Goal: Information Seeking & Learning: Check status

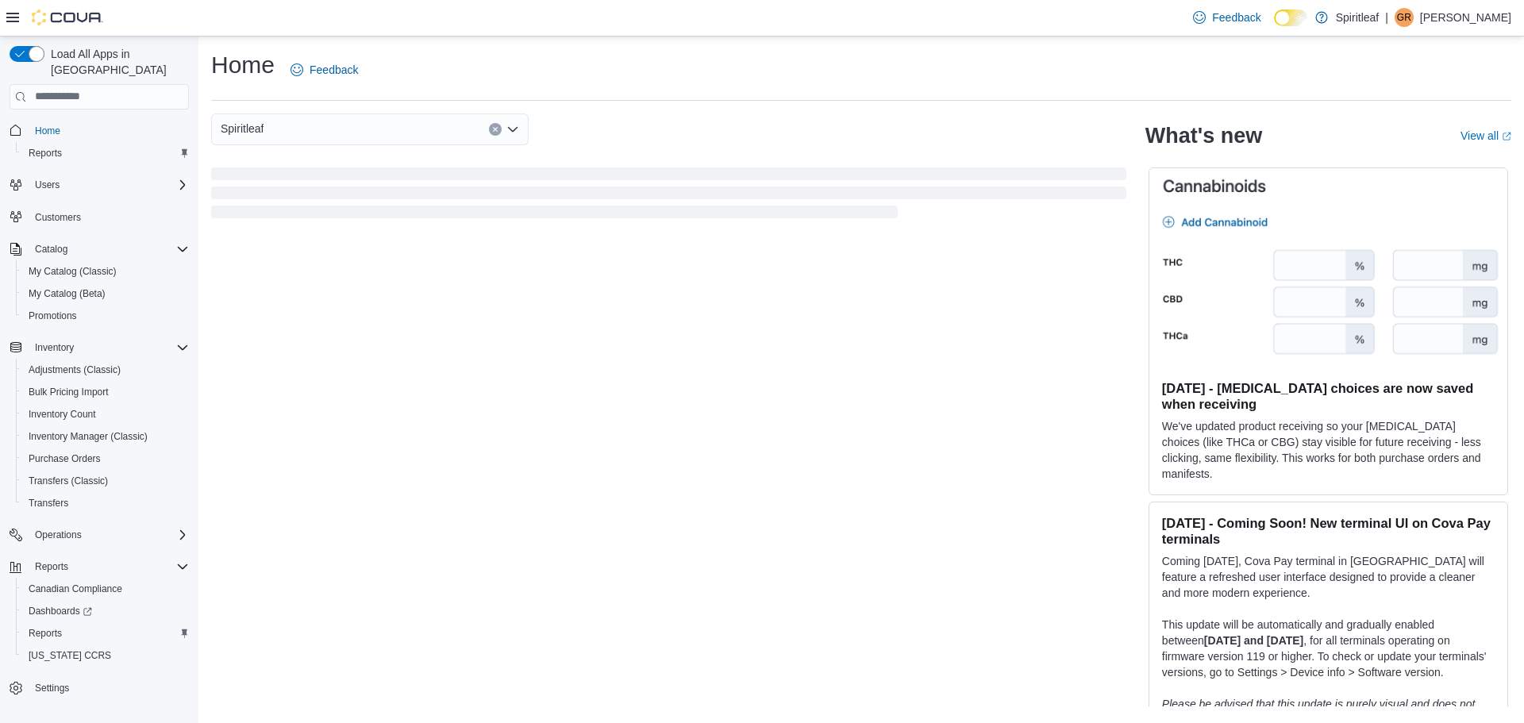
click at [6, 18] on icon at bounding box center [12, 18] width 13 height 10
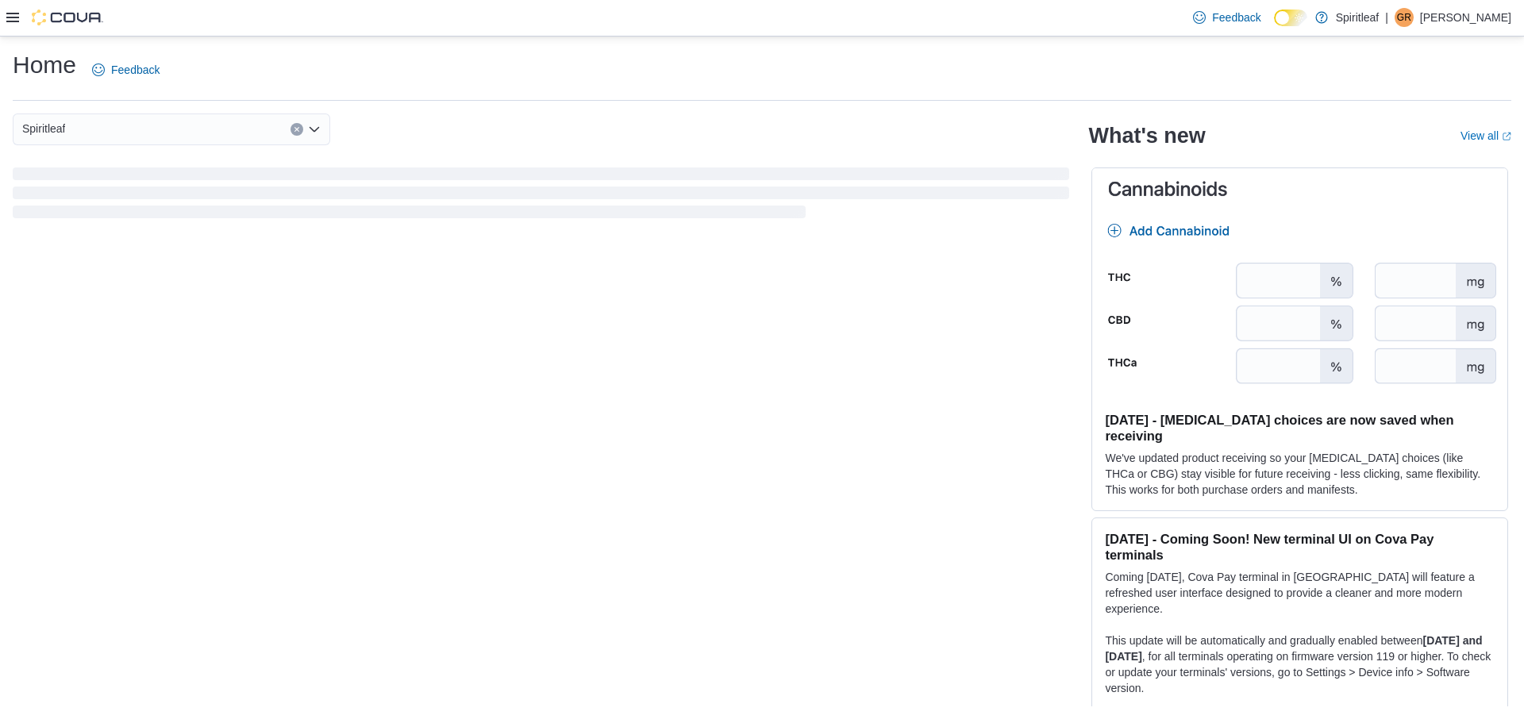
click at [6, 18] on icon at bounding box center [12, 18] width 13 height 10
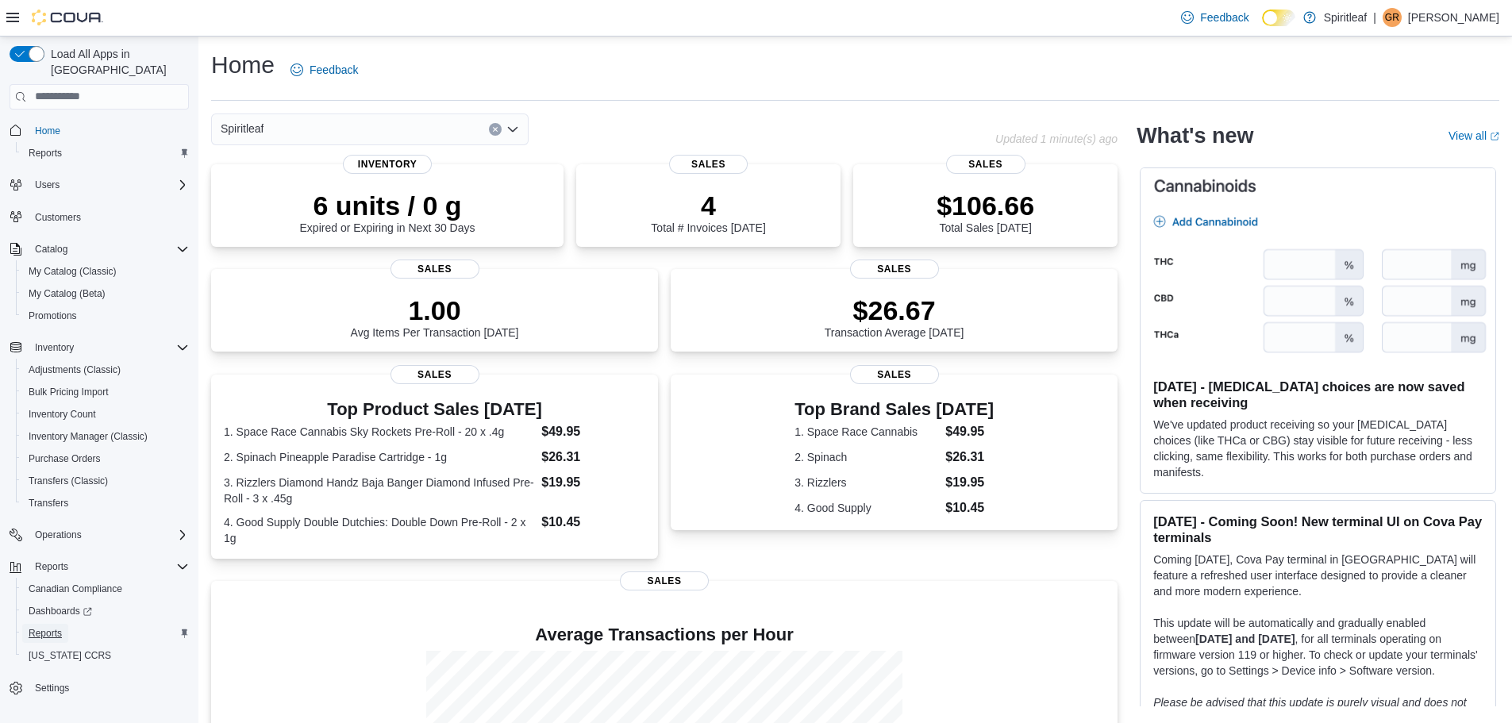
click at [33, 627] on span "Reports" at bounding box center [45, 633] width 33 height 13
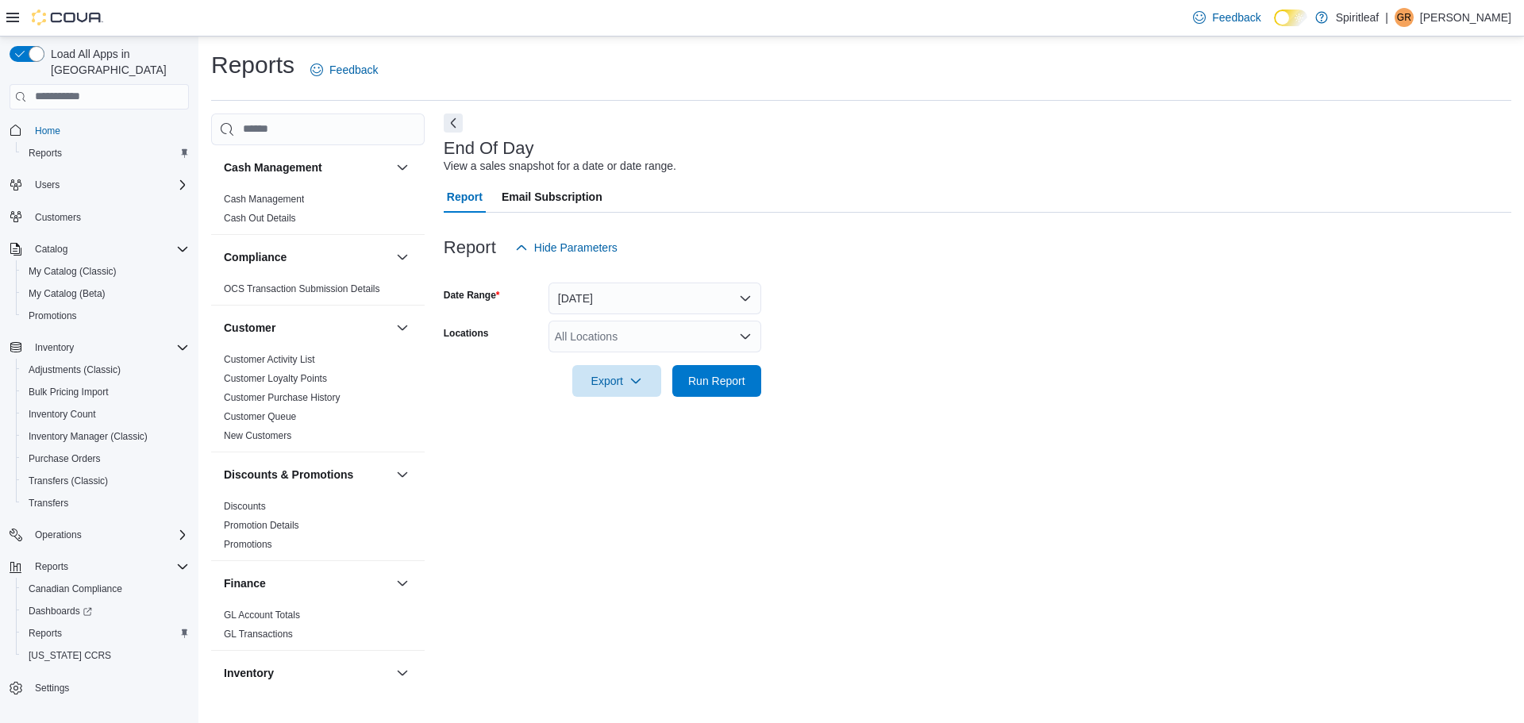
click at [646, 340] on div "All Locations" at bounding box center [654, 337] width 213 height 32
type input "***"
click at [653, 357] on span "216 - Millrise ([GEOGRAPHIC_DATA])" at bounding box center [700, 364] width 189 height 16
drag, startPoint x: 859, startPoint y: 367, endPoint x: 740, endPoint y: 390, distance: 121.2
click at [859, 367] on form "Date Range [DATE] Locations 216 - [GEOGRAPHIC_DATA] ([GEOGRAPHIC_DATA]) Export …" at bounding box center [977, 329] width 1067 height 133
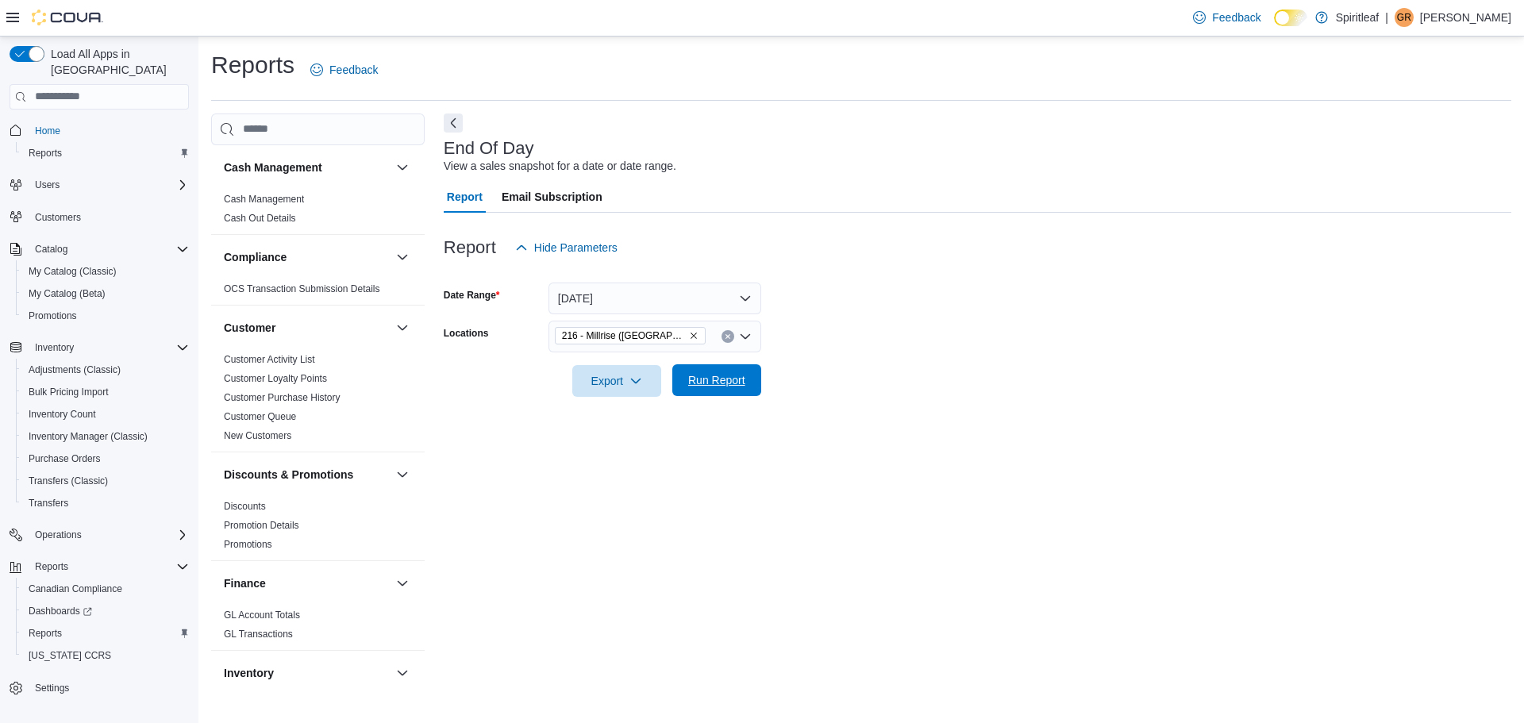
click at [739, 390] on span "Run Report" at bounding box center [717, 380] width 70 height 32
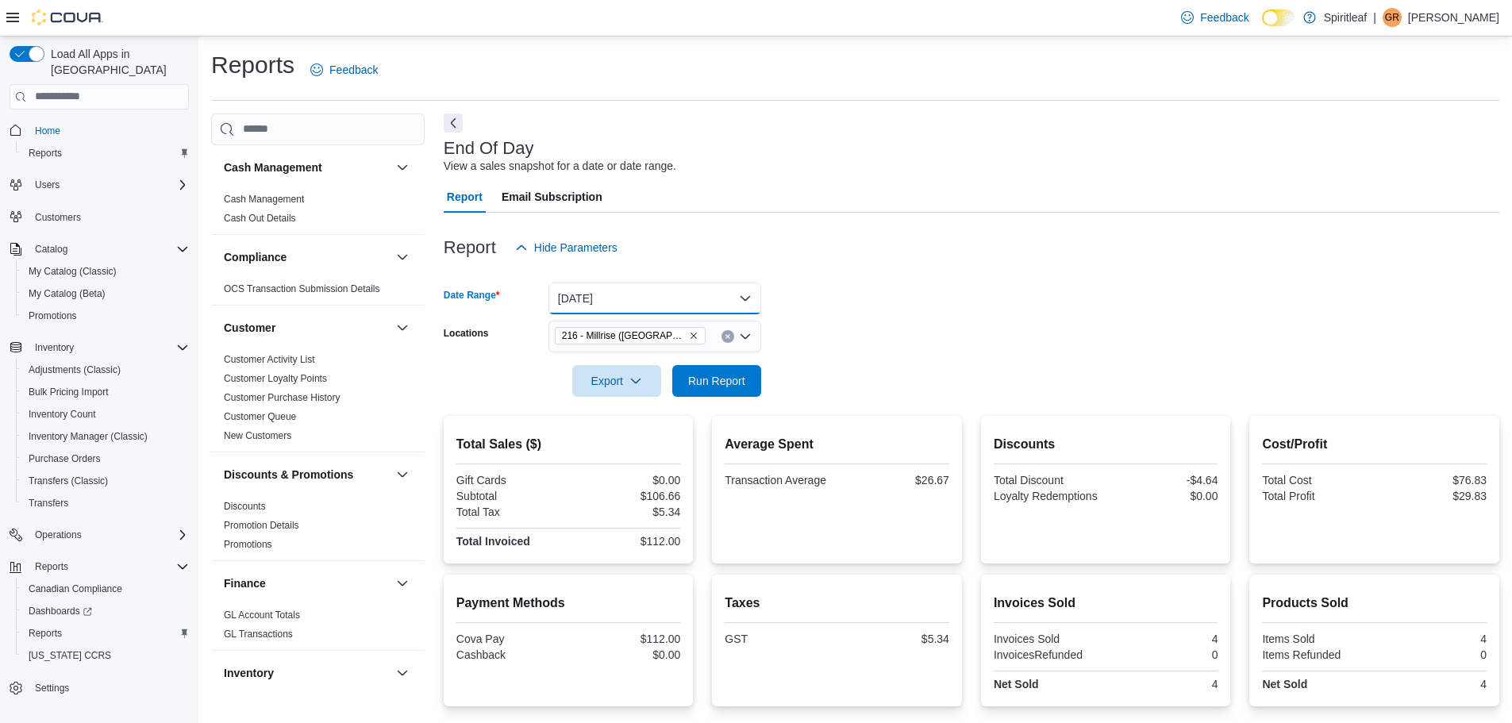
click at [628, 302] on button "[DATE]" at bounding box center [654, 299] width 213 height 32
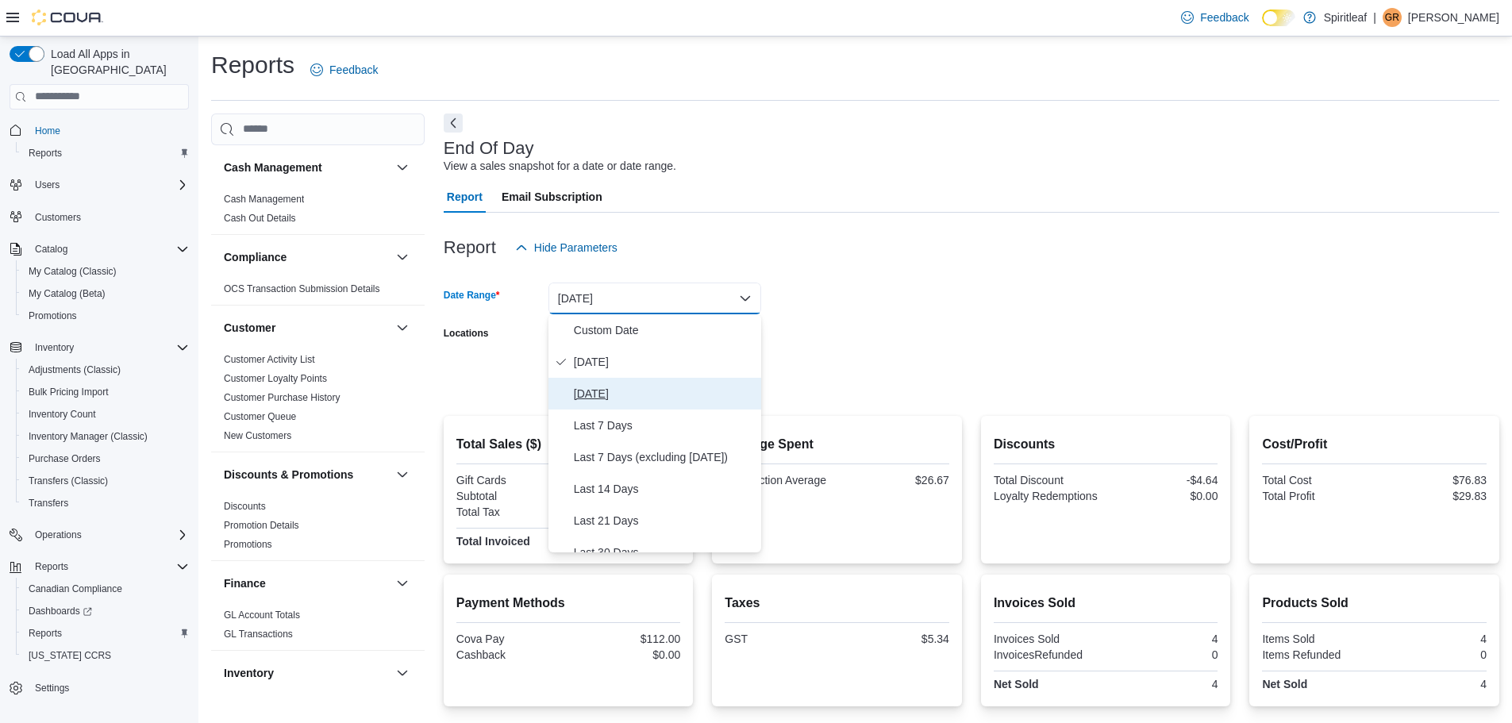
click at [609, 388] on span "[DATE]" at bounding box center [664, 393] width 181 height 19
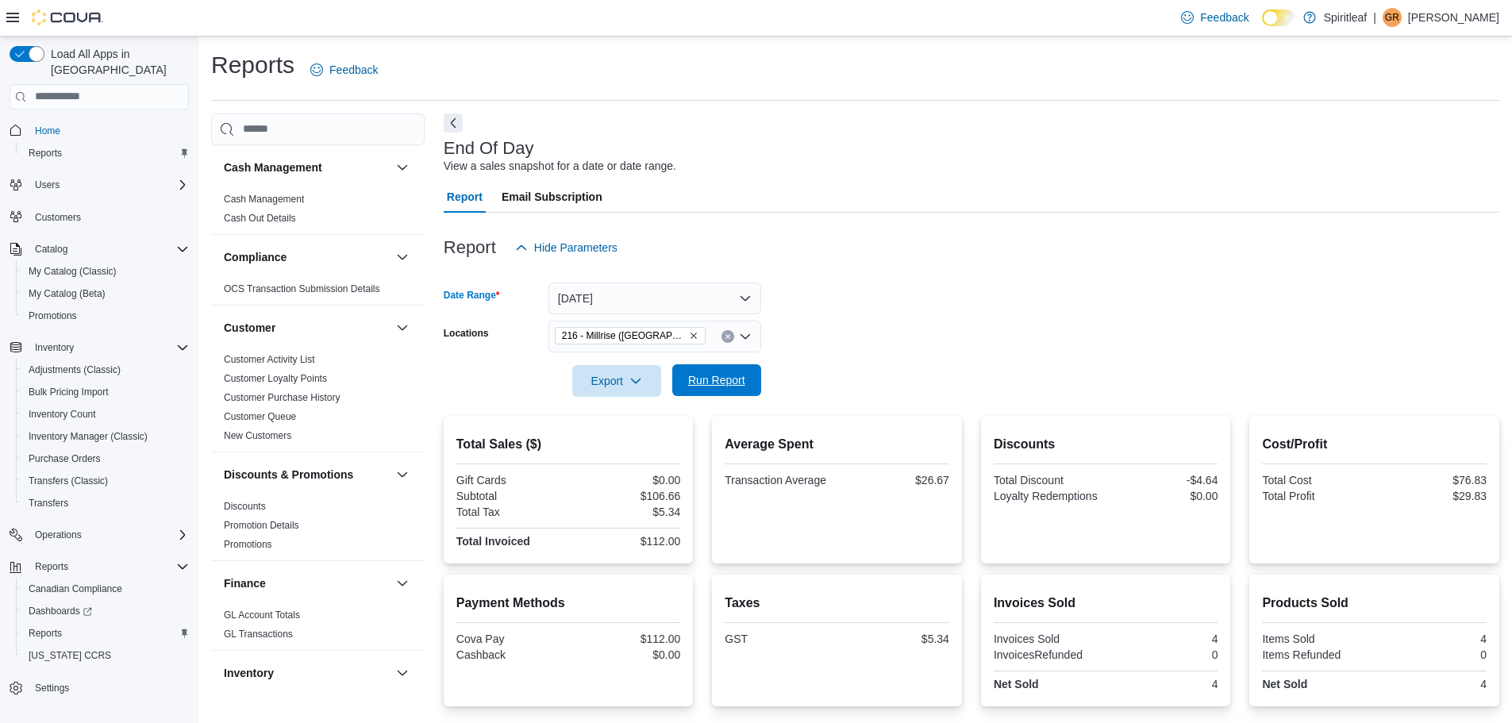
click at [736, 391] on span "Run Report" at bounding box center [717, 380] width 70 height 32
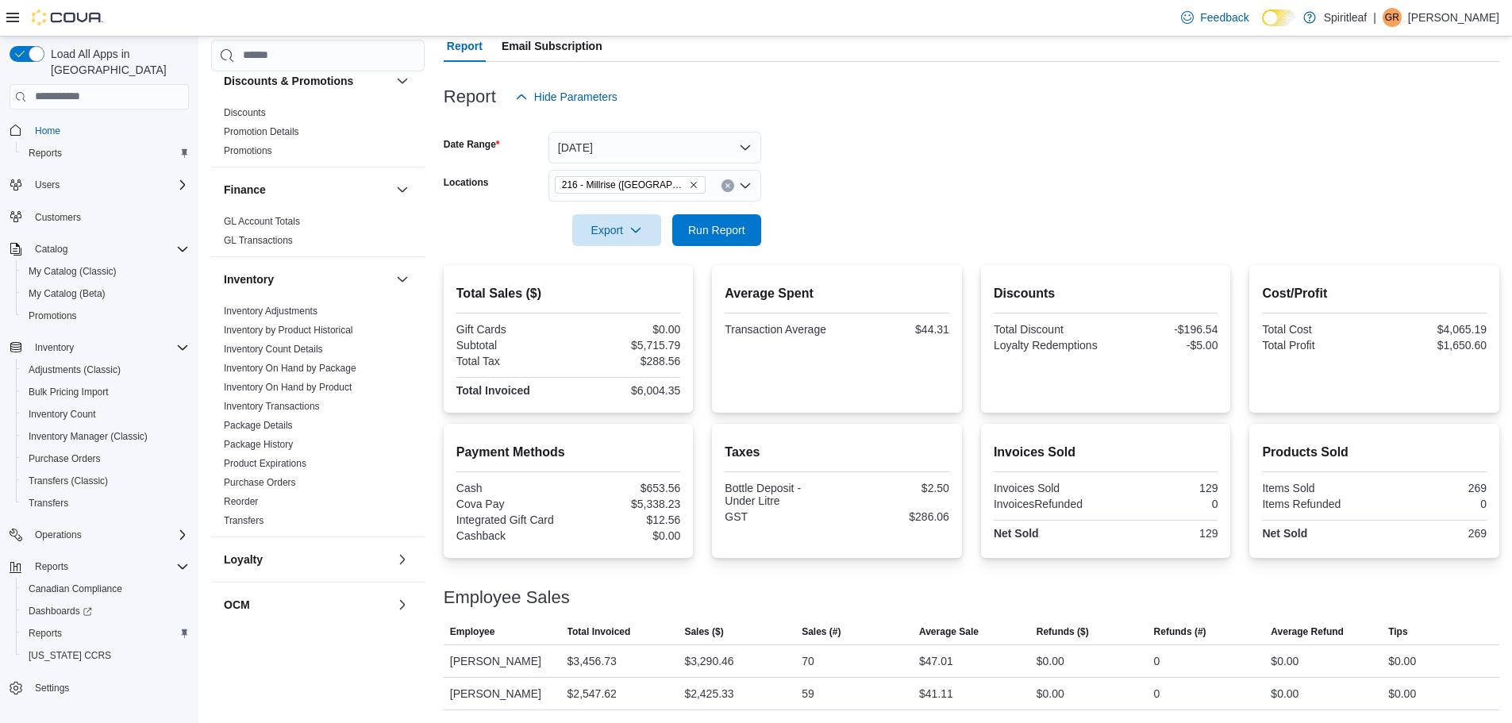
scroll to position [476, 0]
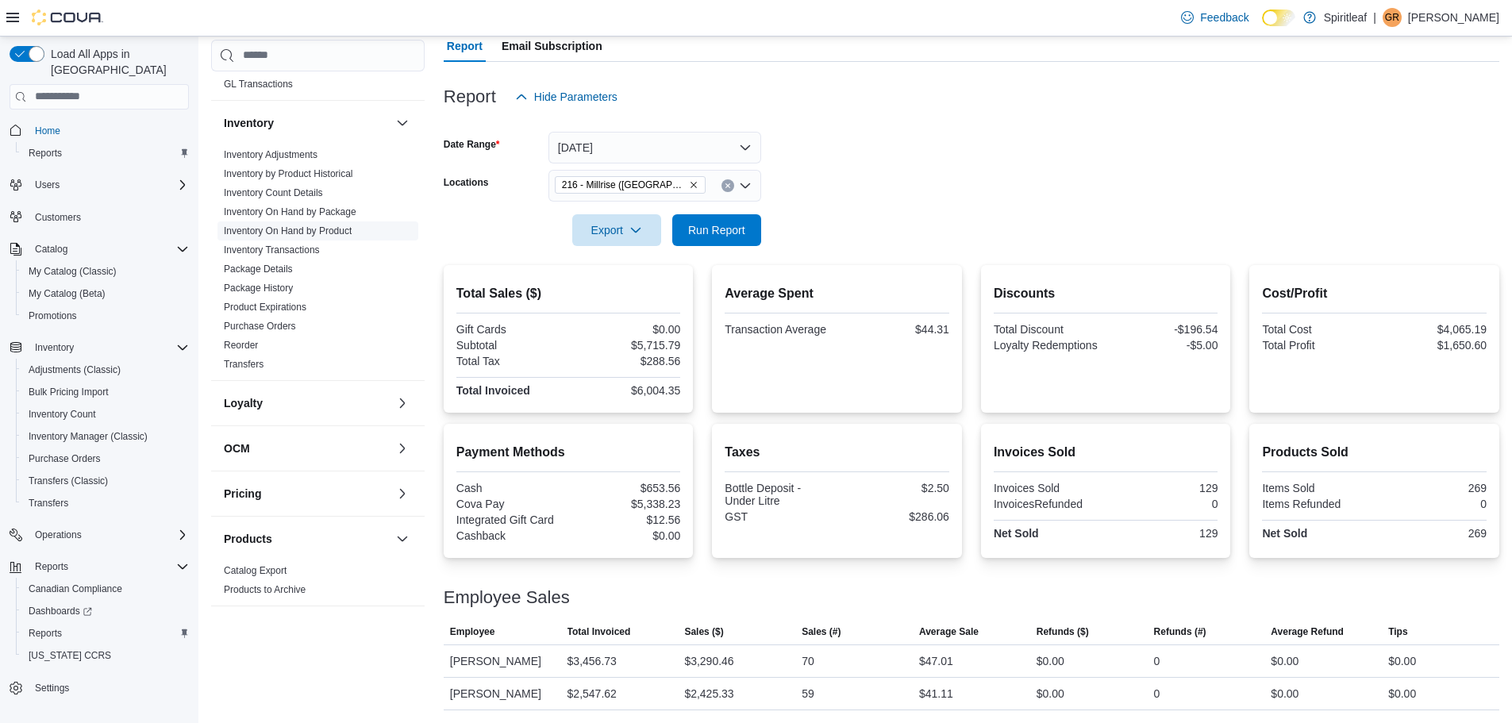
click at [321, 229] on link "Inventory On Hand by Product" at bounding box center [288, 230] width 128 height 11
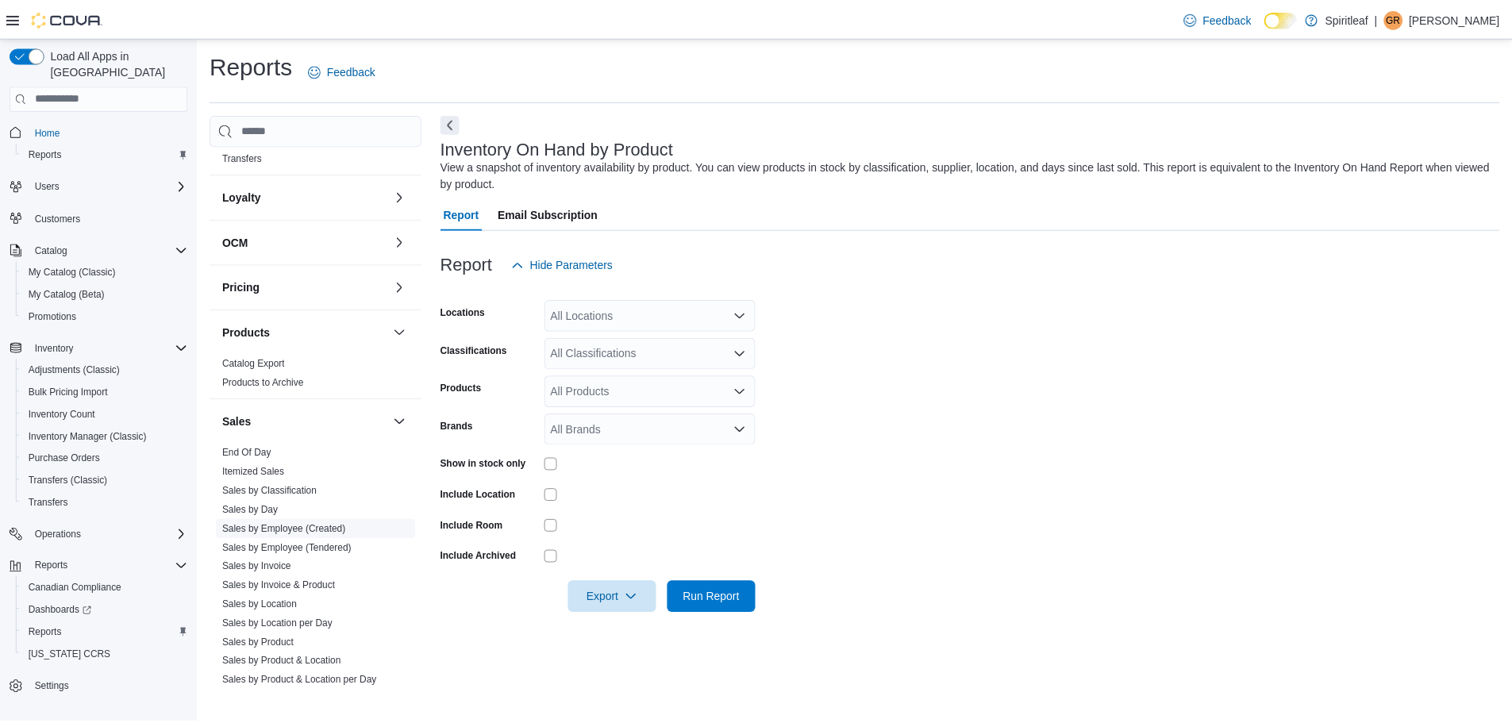
scroll to position [848, 0]
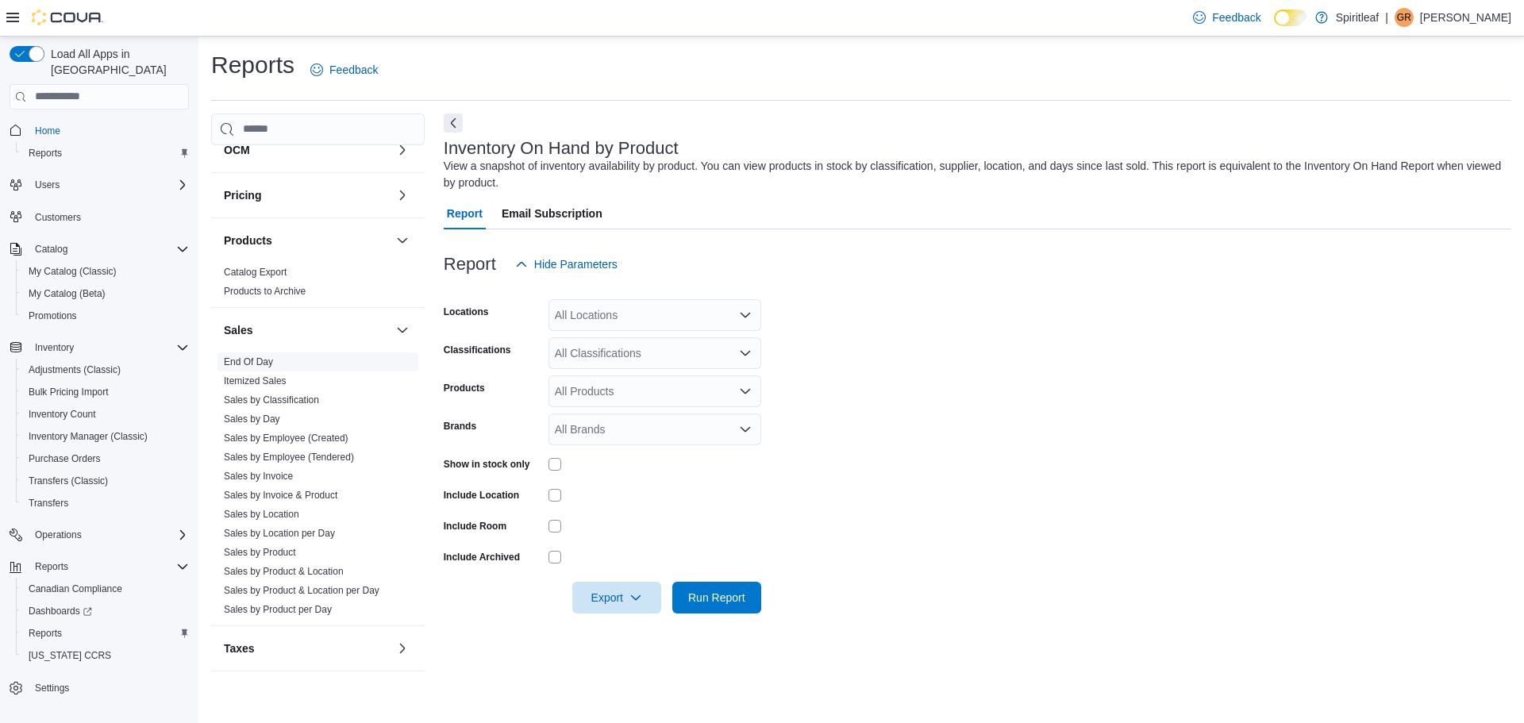
click at [263, 359] on link "End Of Day" at bounding box center [248, 361] width 49 height 11
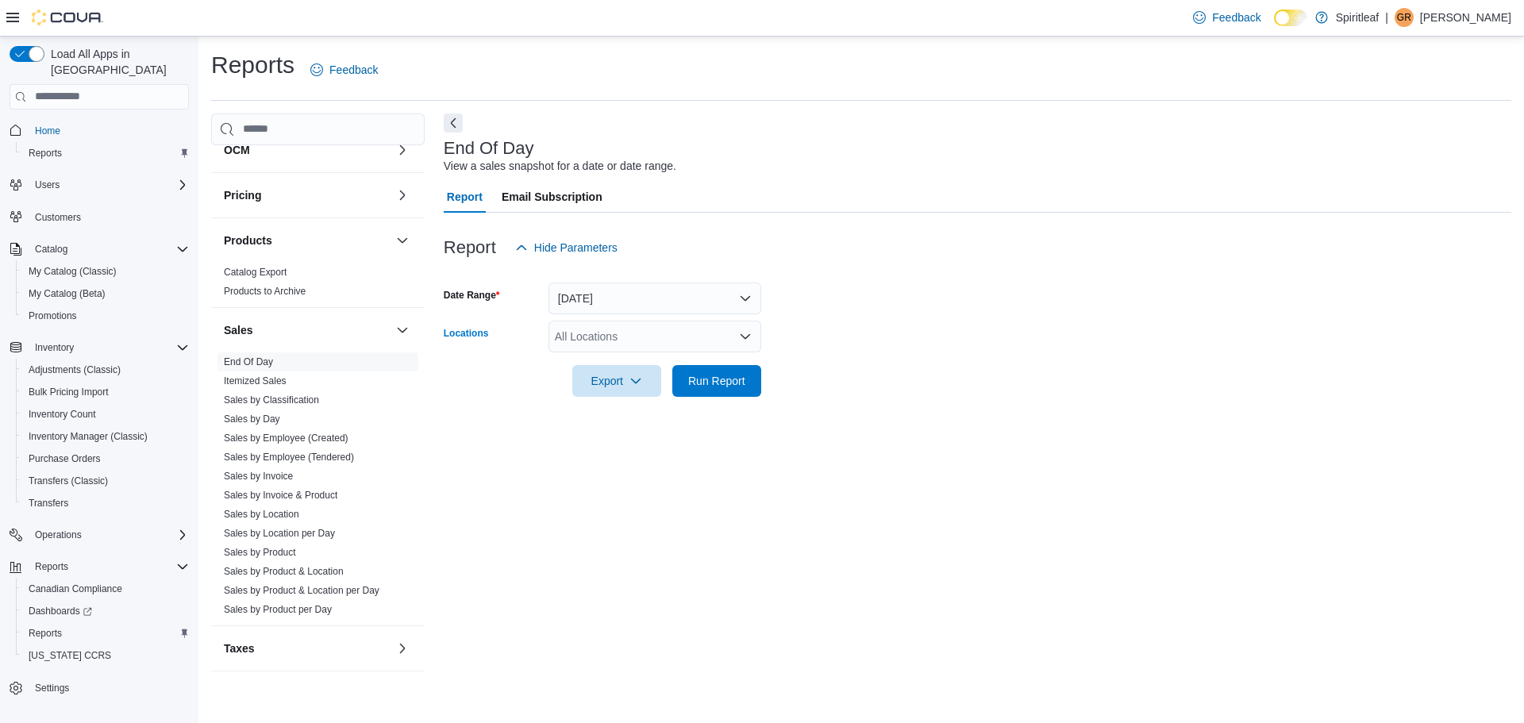
click at [590, 331] on div "All Locations" at bounding box center [654, 337] width 213 height 32
type input "***"
click at [618, 356] on span "216 - Millrise ([GEOGRAPHIC_DATA])" at bounding box center [700, 364] width 189 height 16
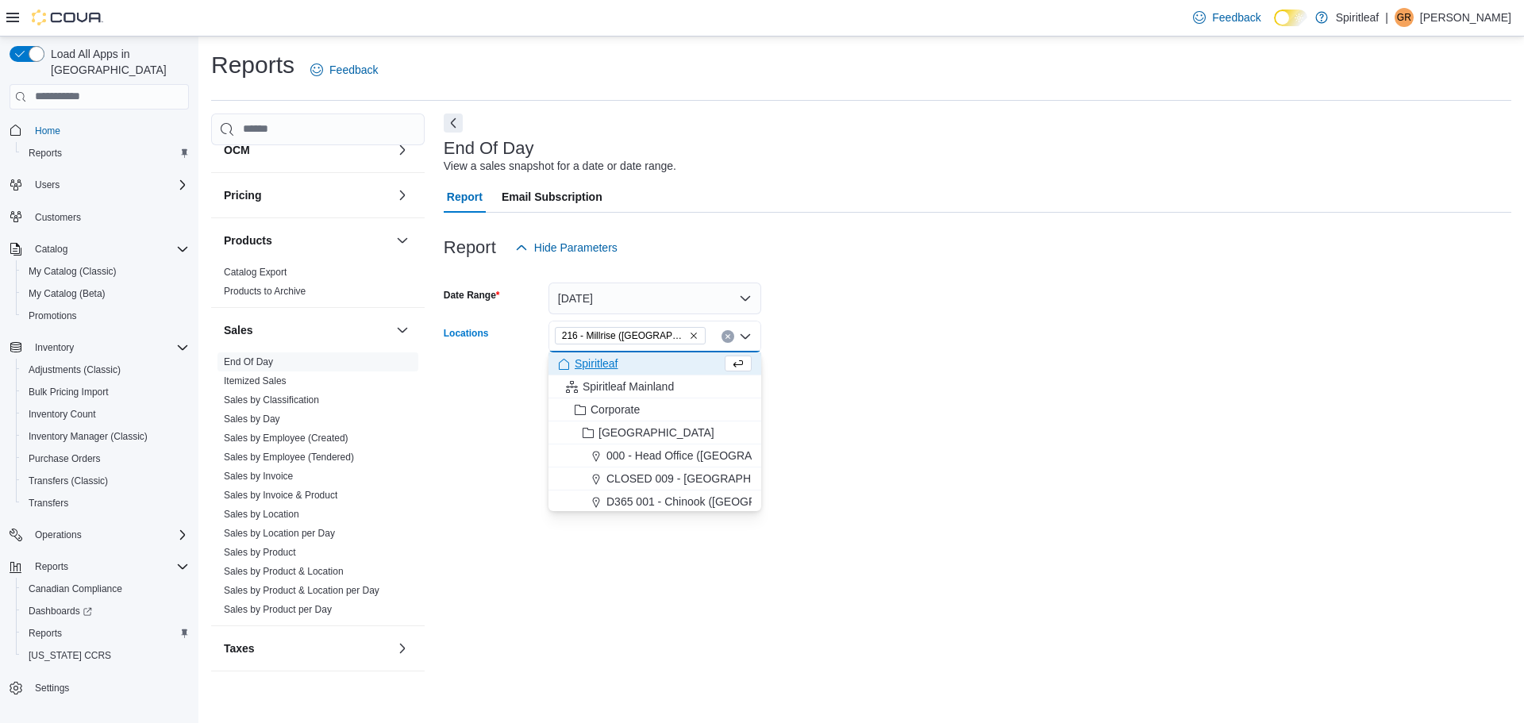
click at [978, 353] on div at bounding box center [977, 358] width 1067 height 13
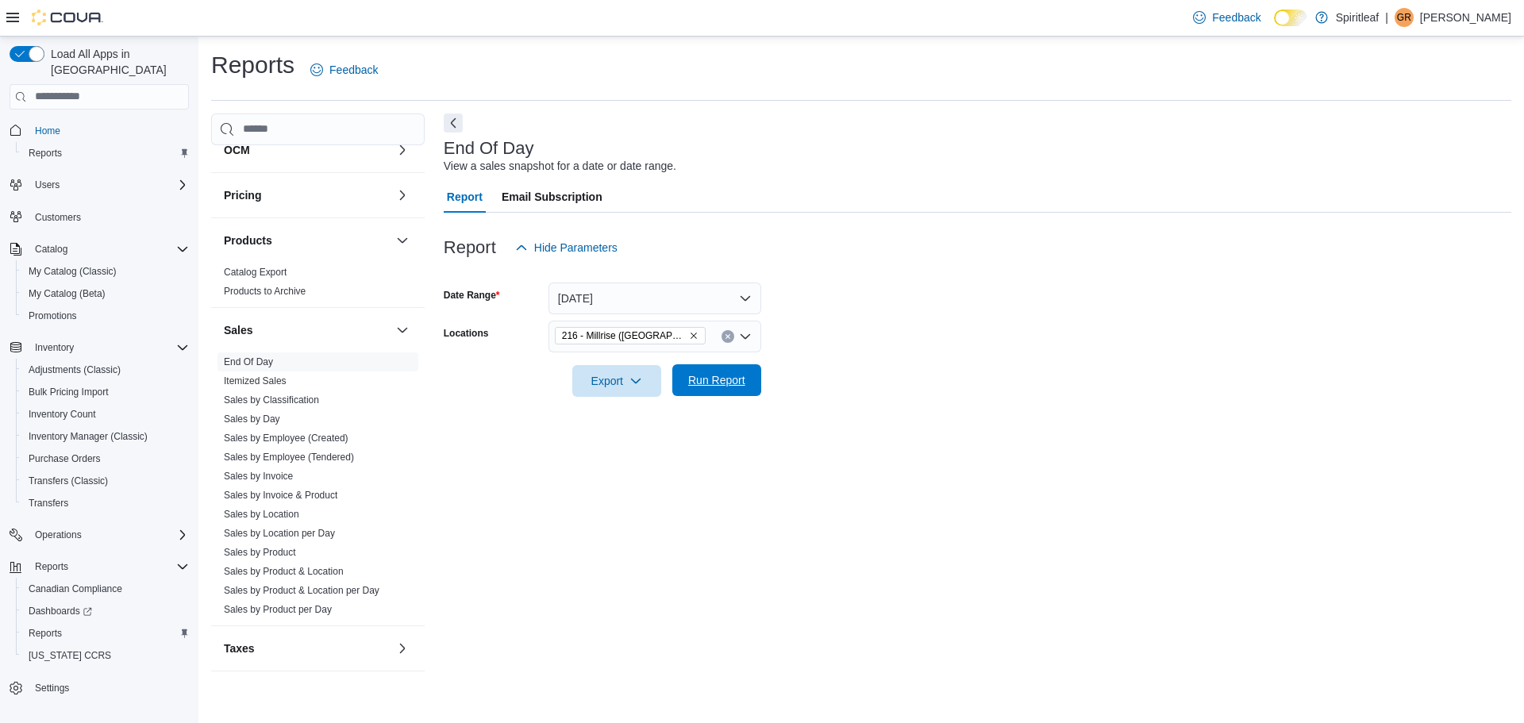
click at [734, 379] on span "Run Report" at bounding box center [716, 380] width 57 height 16
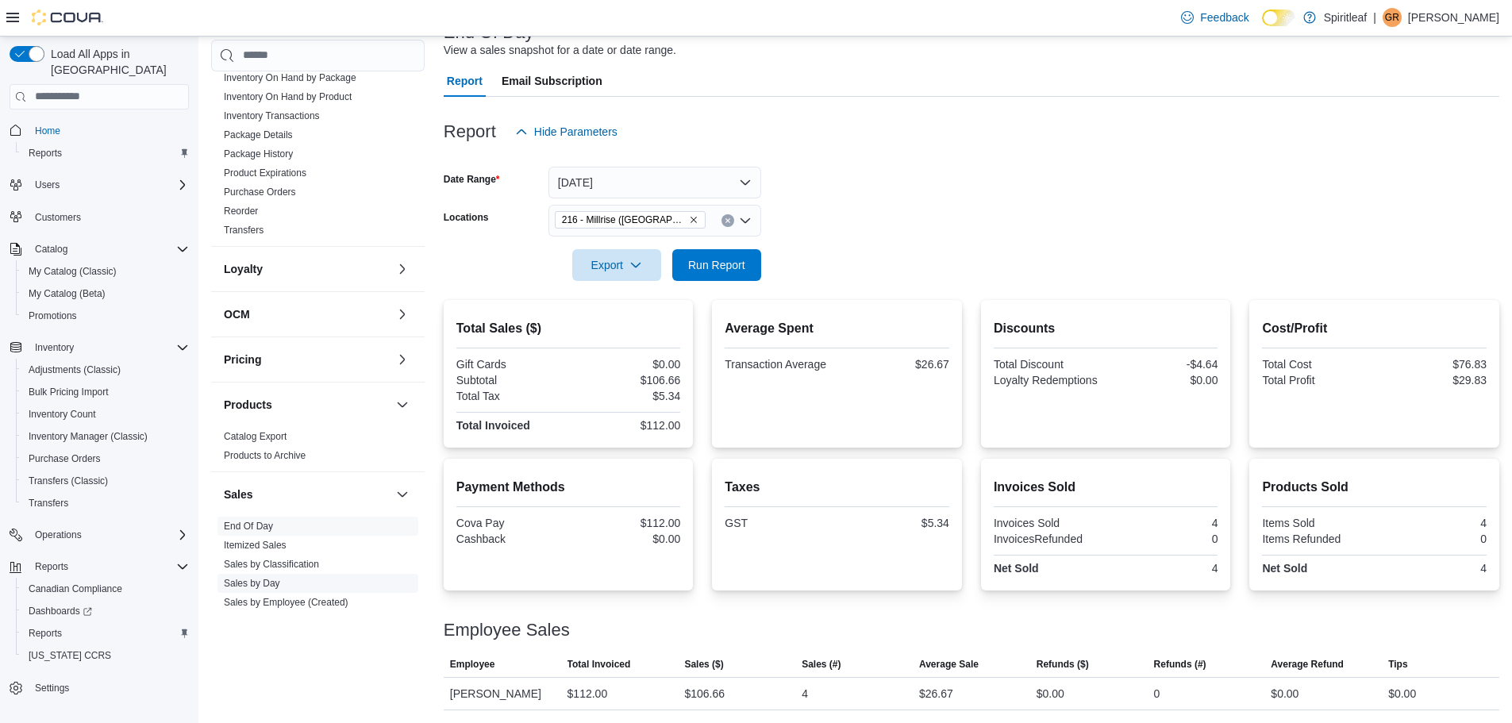
scroll to position [452, 0]
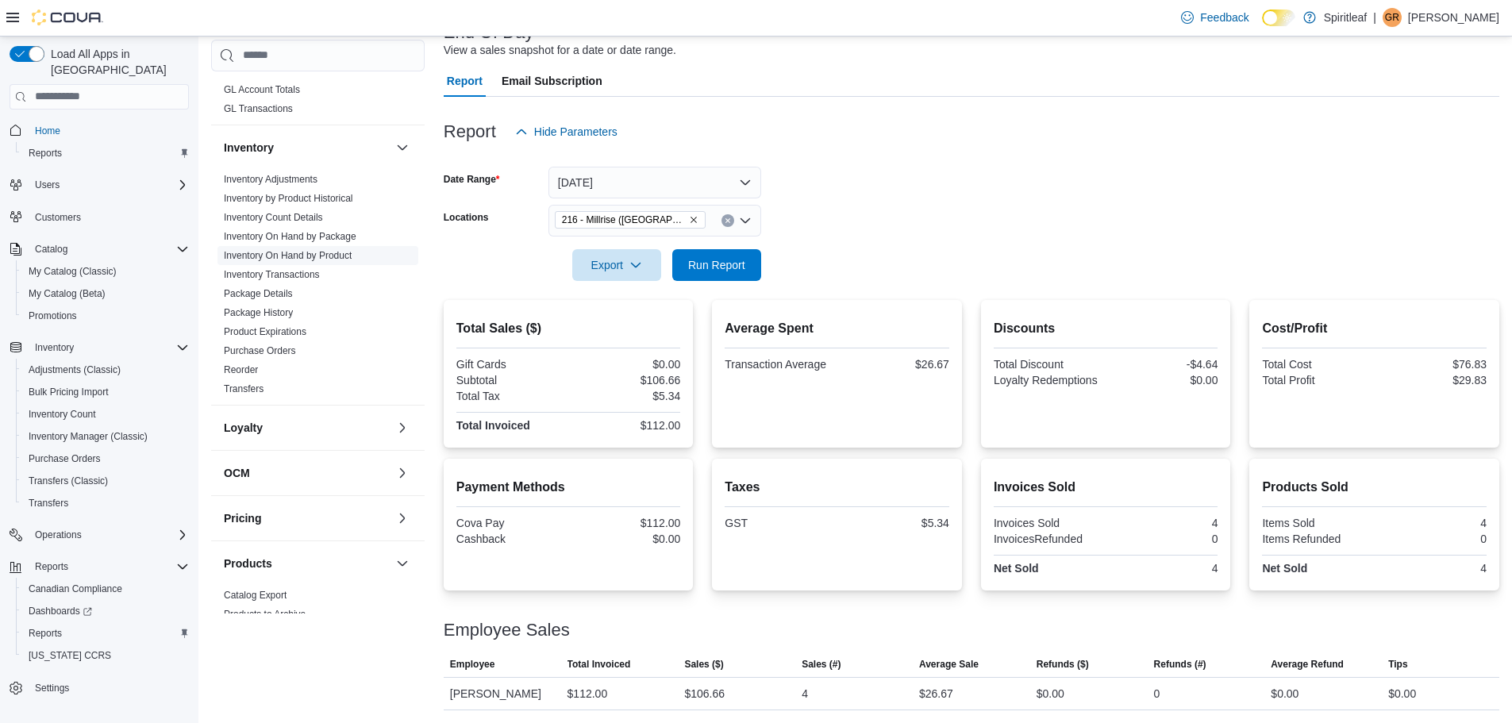
click at [341, 258] on link "Inventory On Hand by Product" at bounding box center [288, 255] width 128 height 11
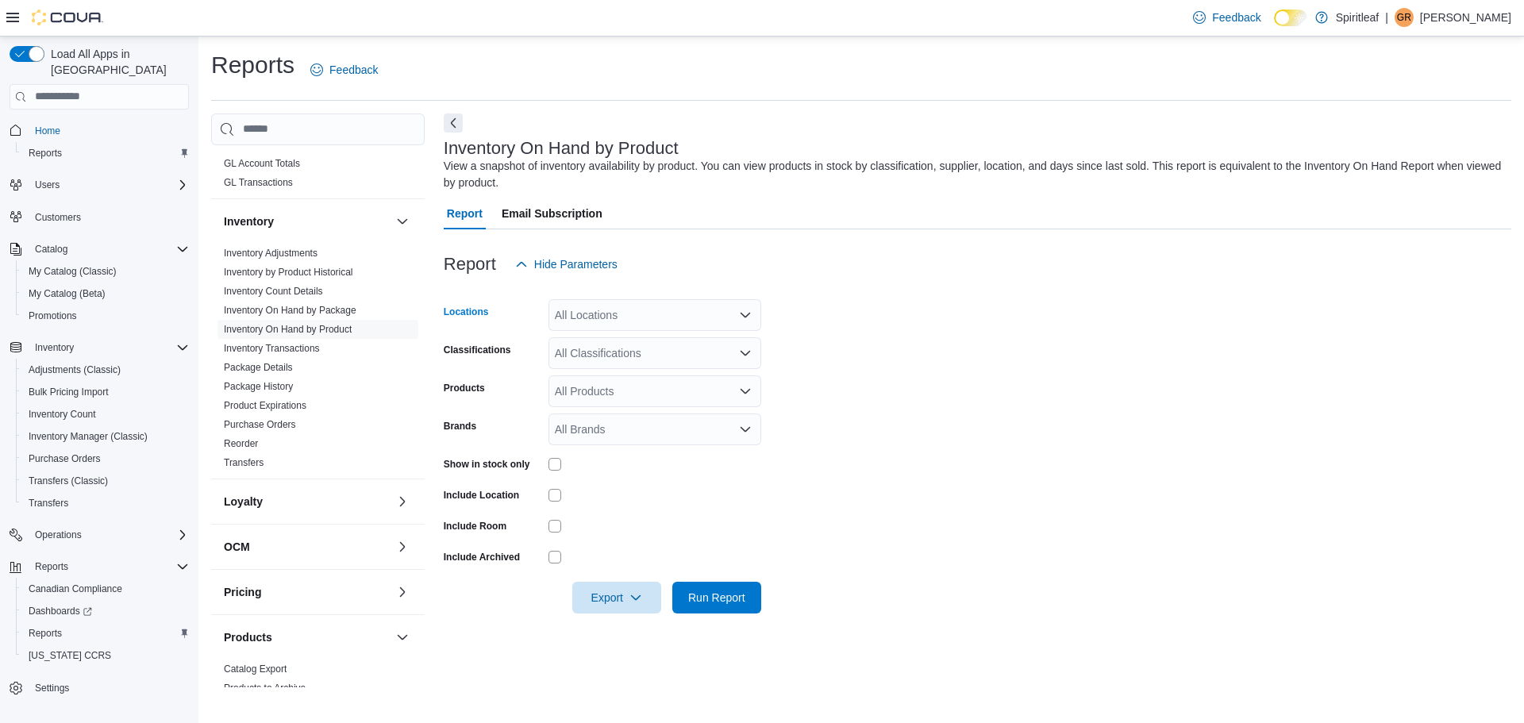
click at [585, 317] on div "All Locations" at bounding box center [654, 315] width 213 height 32
type input "***"
click at [609, 335] on span "216 - Millrise ([GEOGRAPHIC_DATA])" at bounding box center [700, 342] width 189 height 16
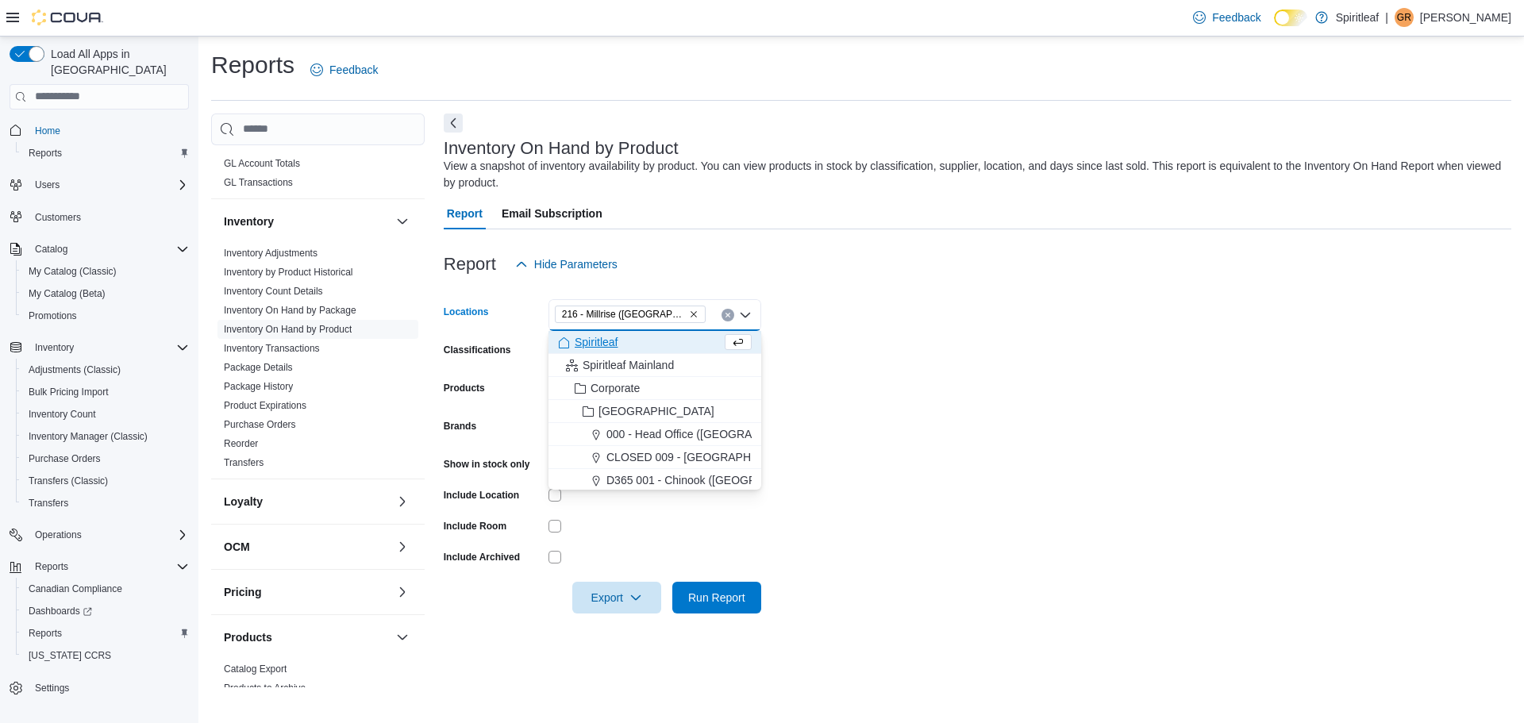
click at [900, 325] on form "Locations 216 - [GEOGRAPHIC_DATA] ([GEOGRAPHIC_DATA]) Combo box. Selected. 216 …" at bounding box center [977, 446] width 1067 height 333
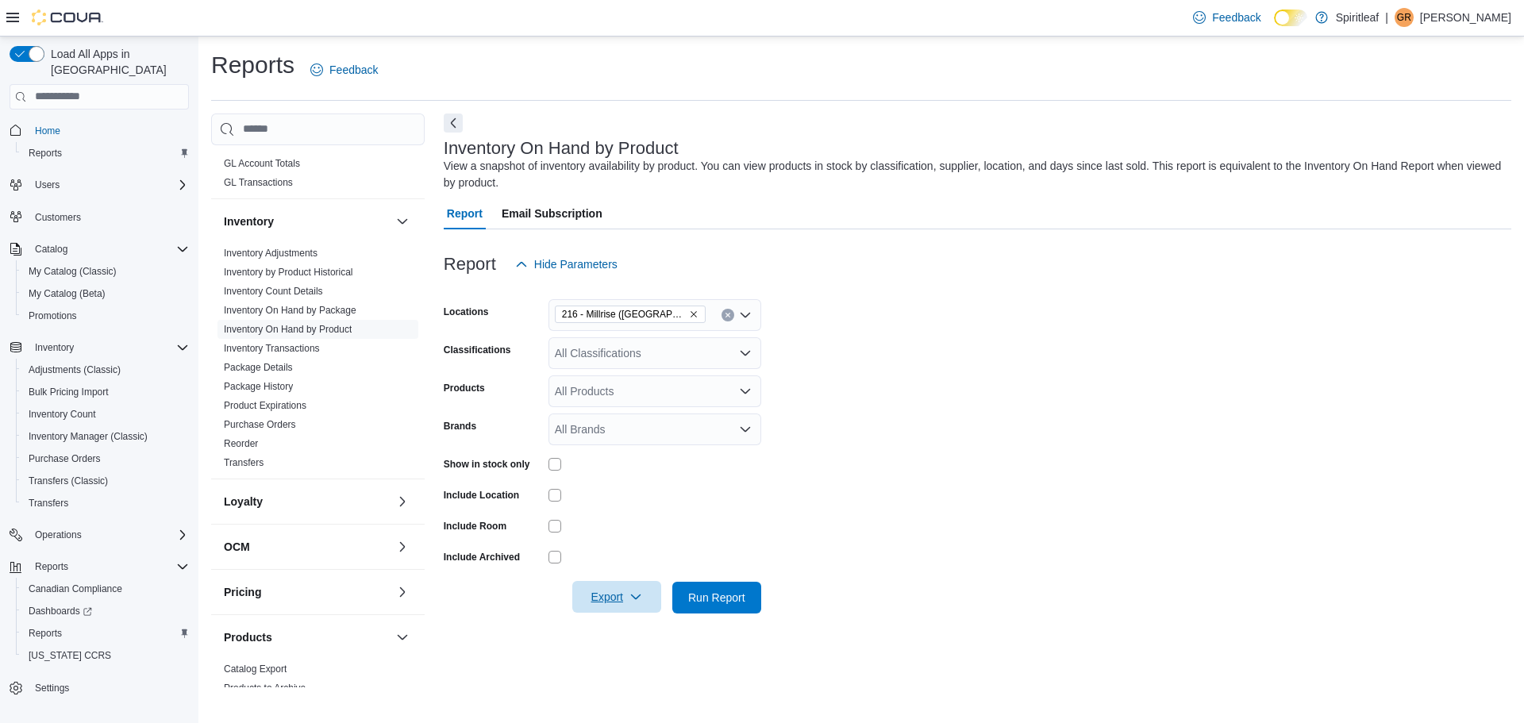
click at [598, 597] on span "Export" at bounding box center [617, 597] width 70 height 32
click at [622, 502] on span "Export to Excel" at bounding box center [618, 502] width 71 height 13
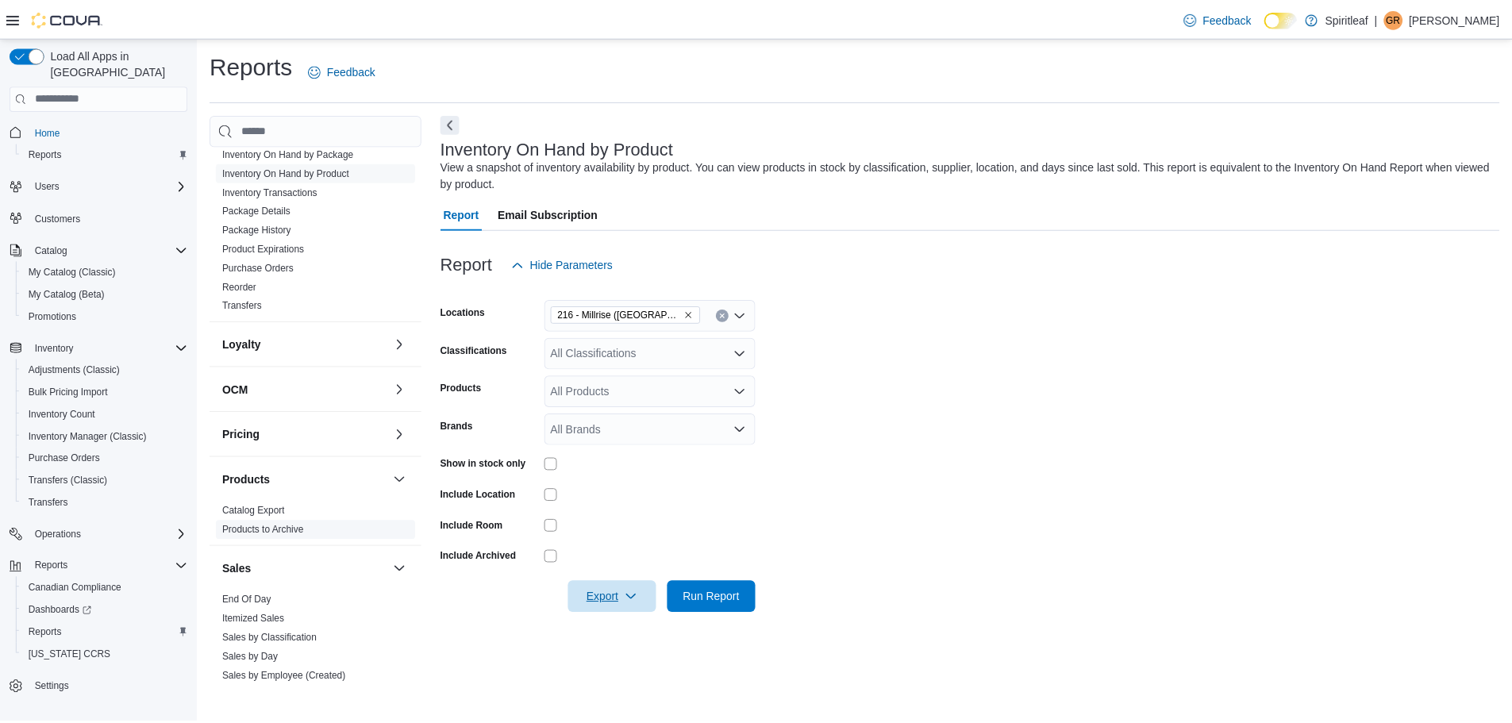
scroll to position [610, 0]
click at [260, 598] on link "End Of Day" at bounding box center [248, 599] width 49 height 11
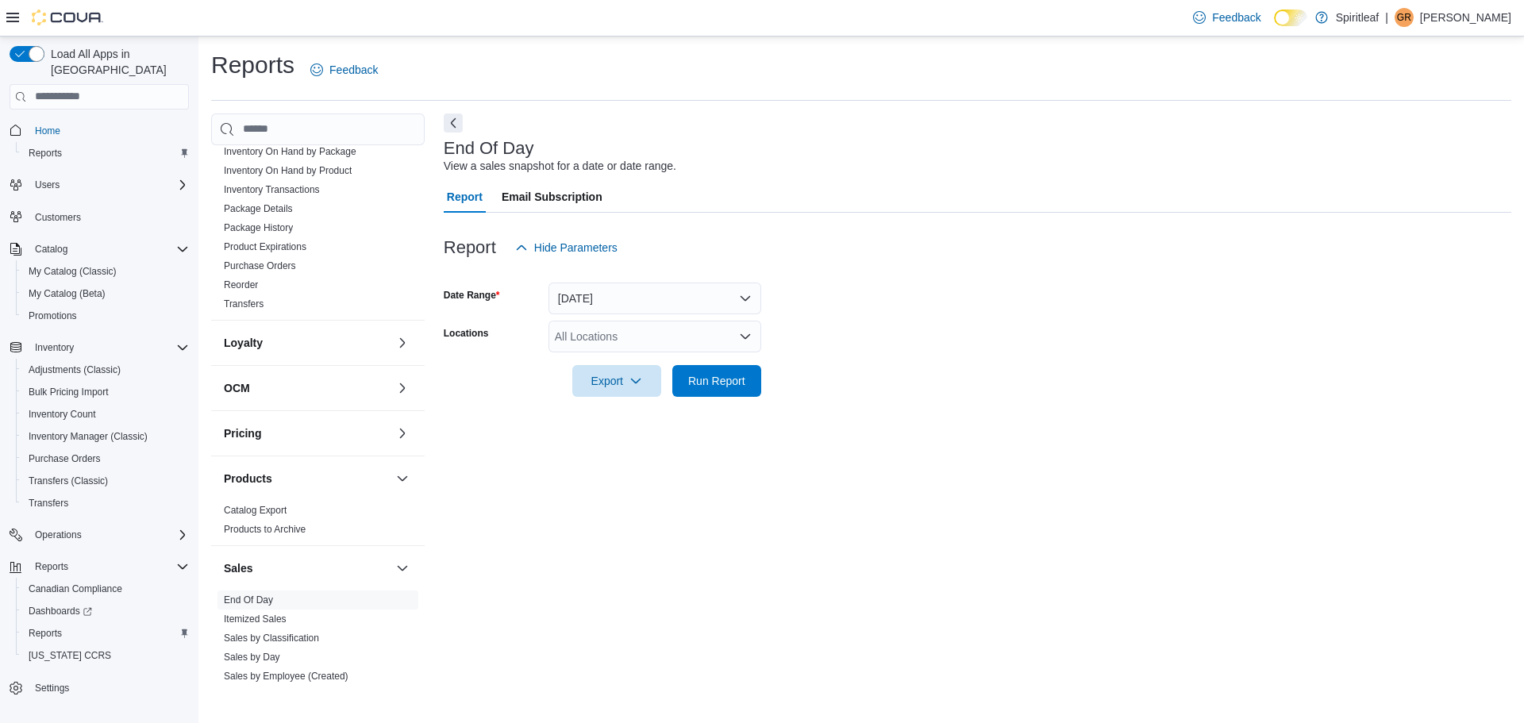
click at [636, 335] on div "All Locations" at bounding box center [654, 337] width 213 height 32
type input "***"
click at [649, 357] on span "216 - Millrise ([GEOGRAPHIC_DATA])" at bounding box center [700, 364] width 189 height 16
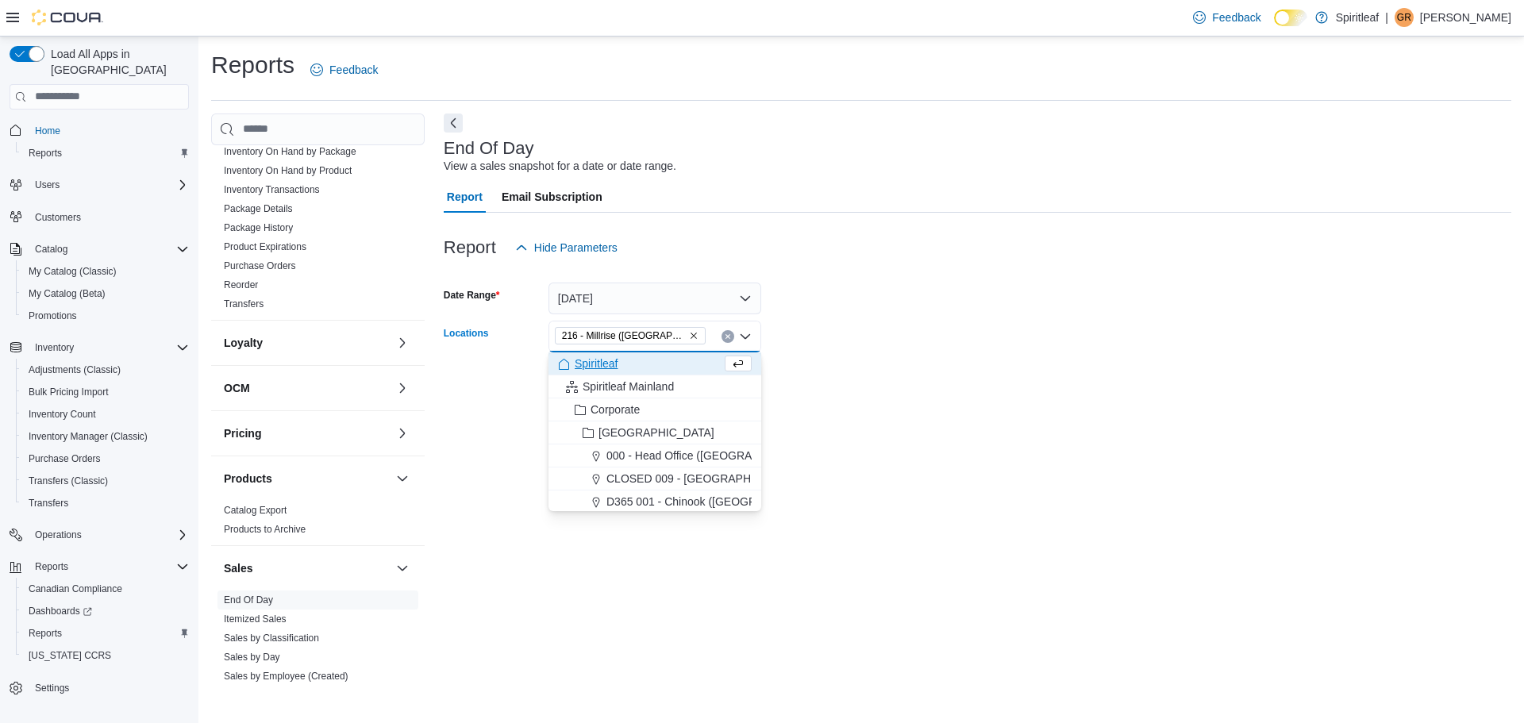
click at [843, 334] on form "Date Range [DATE] Locations 216 - [GEOGRAPHIC_DATA] ([GEOGRAPHIC_DATA]) Combo b…" at bounding box center [977, 329] width 1067 height 133
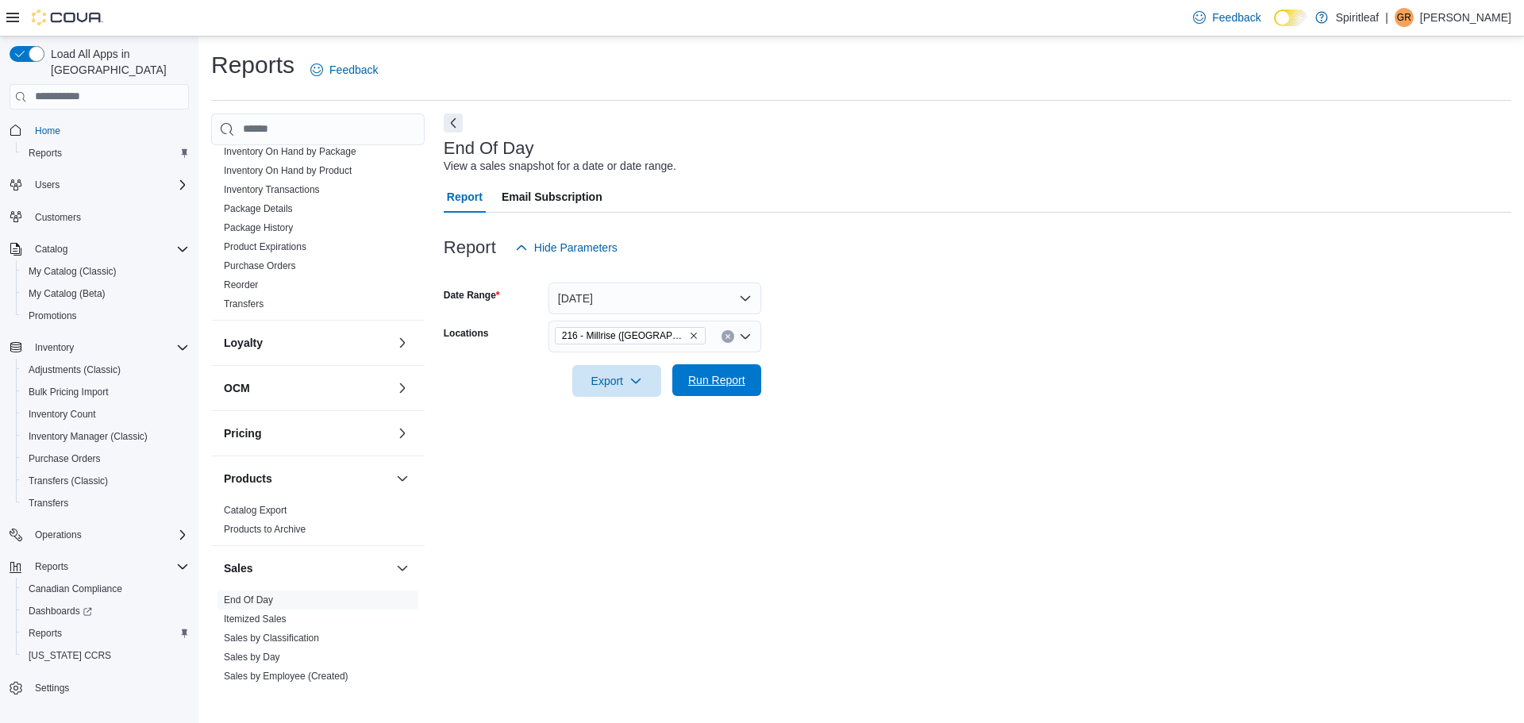
click at [701, 385] on span "Run Report" at bounding box center [716, 380] width 57 height 16
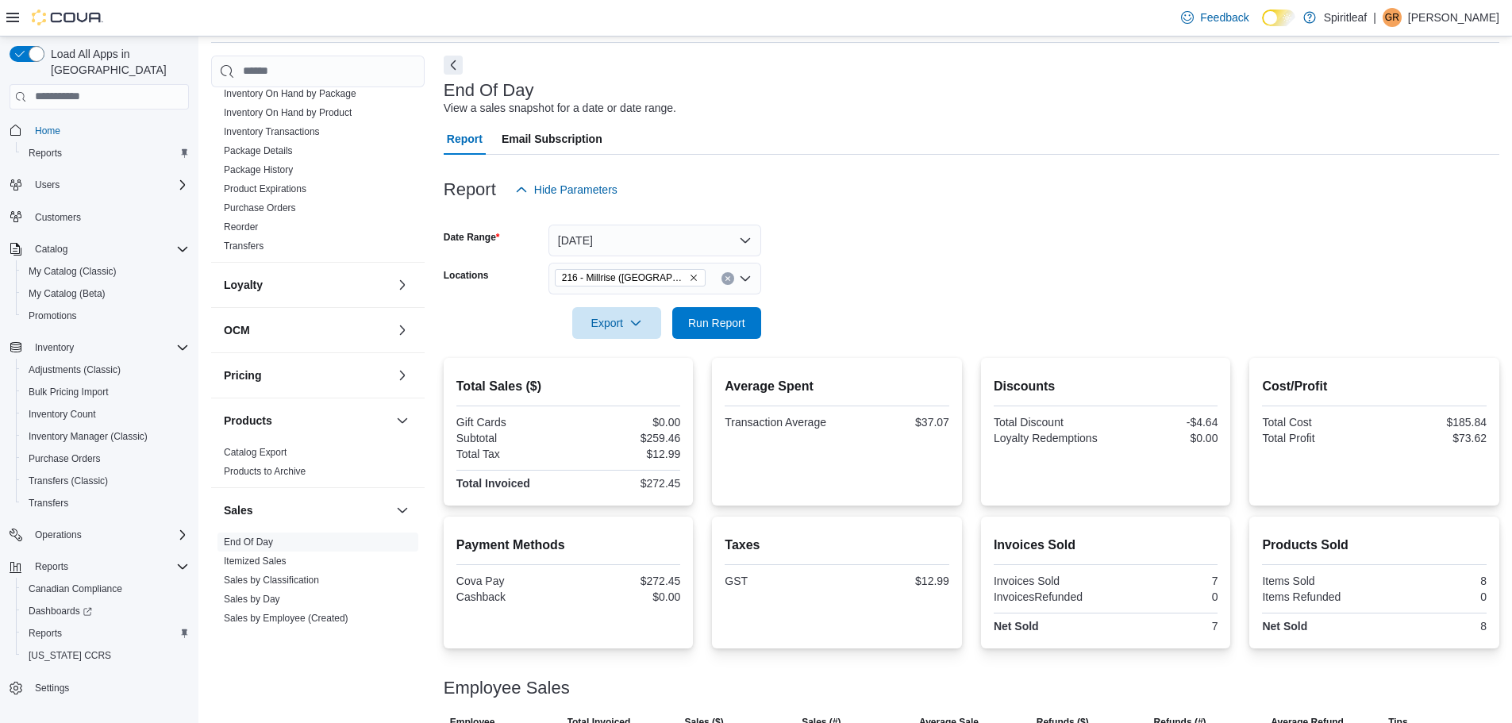
scroll to position [116, 0]
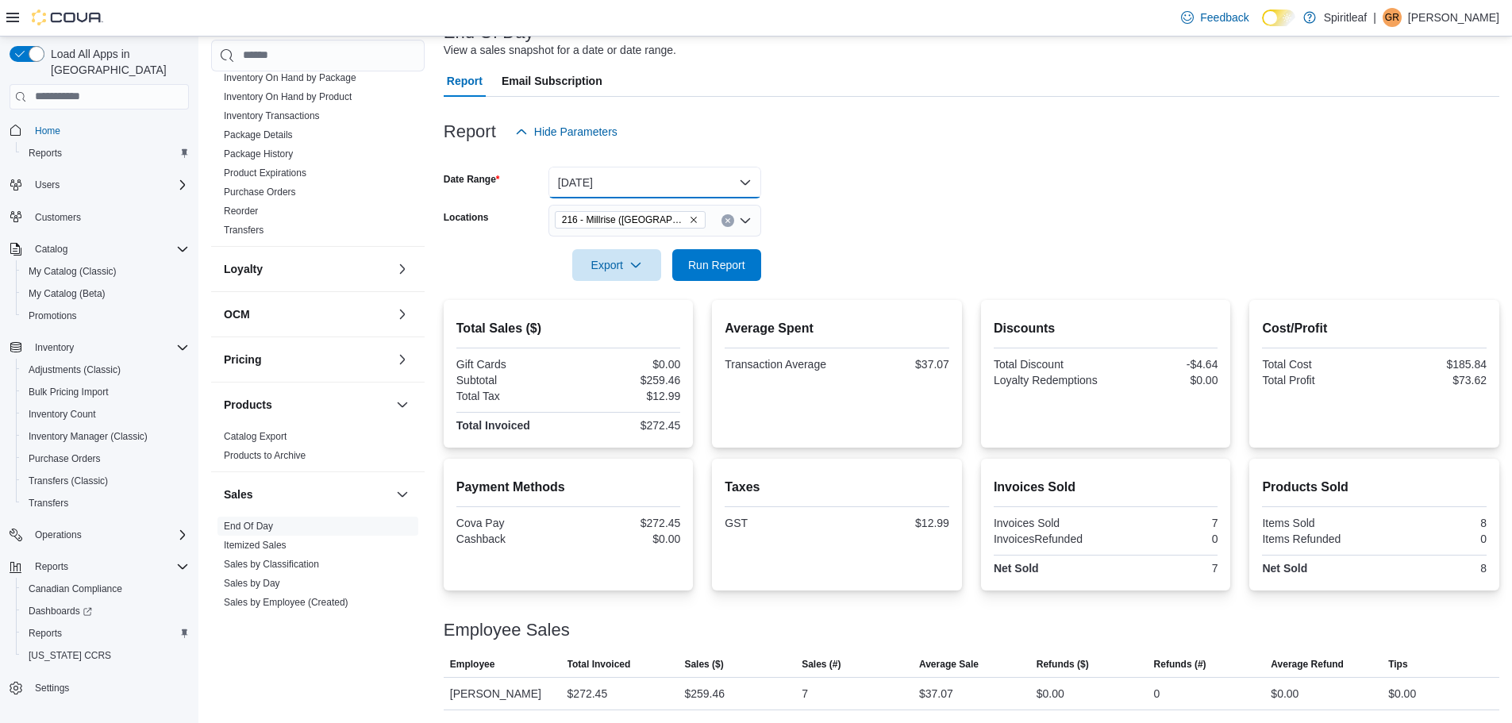
click at [582, 186] on button "[DATE]" at bounding box center [654, 183] width 213 height 32
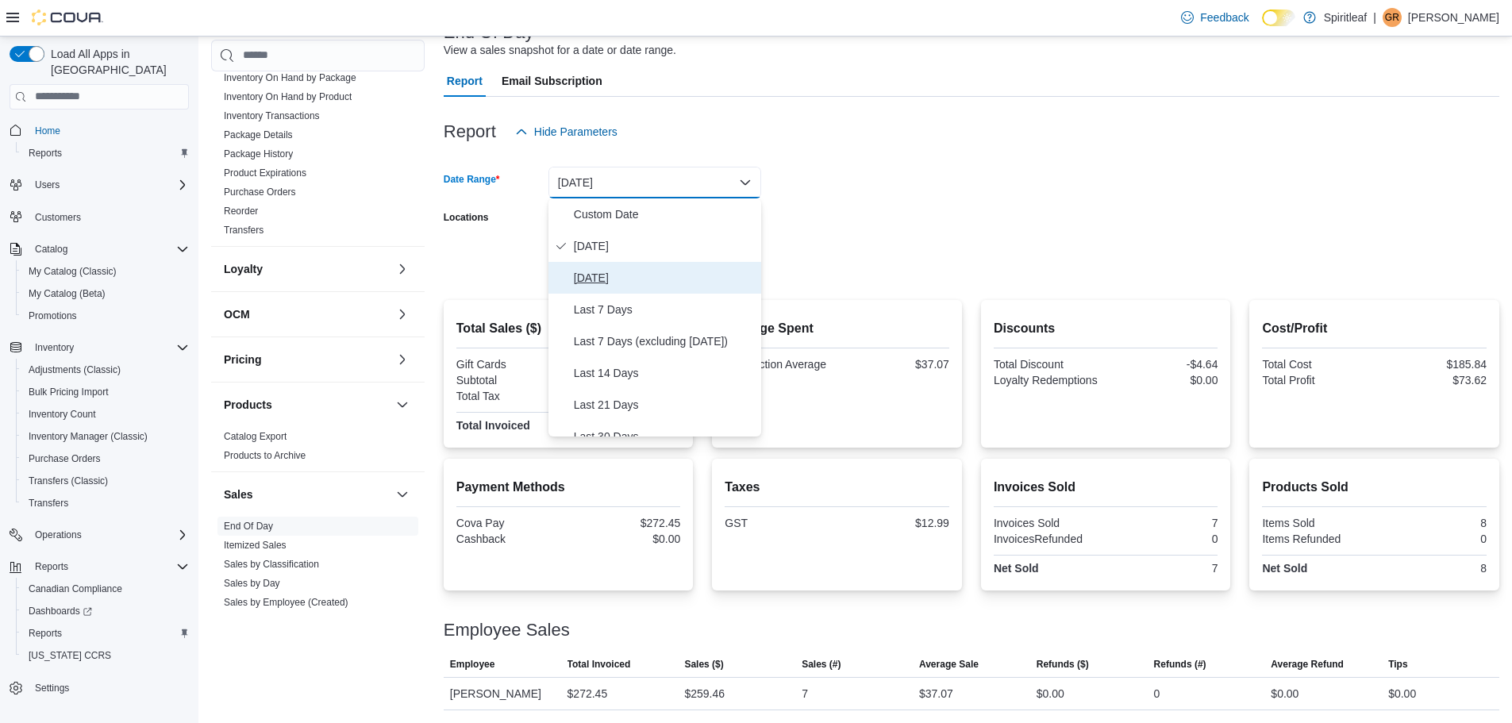
click at [613, 275] on span "[DATE]" at bounding box center [664, 277] width 181 height 19
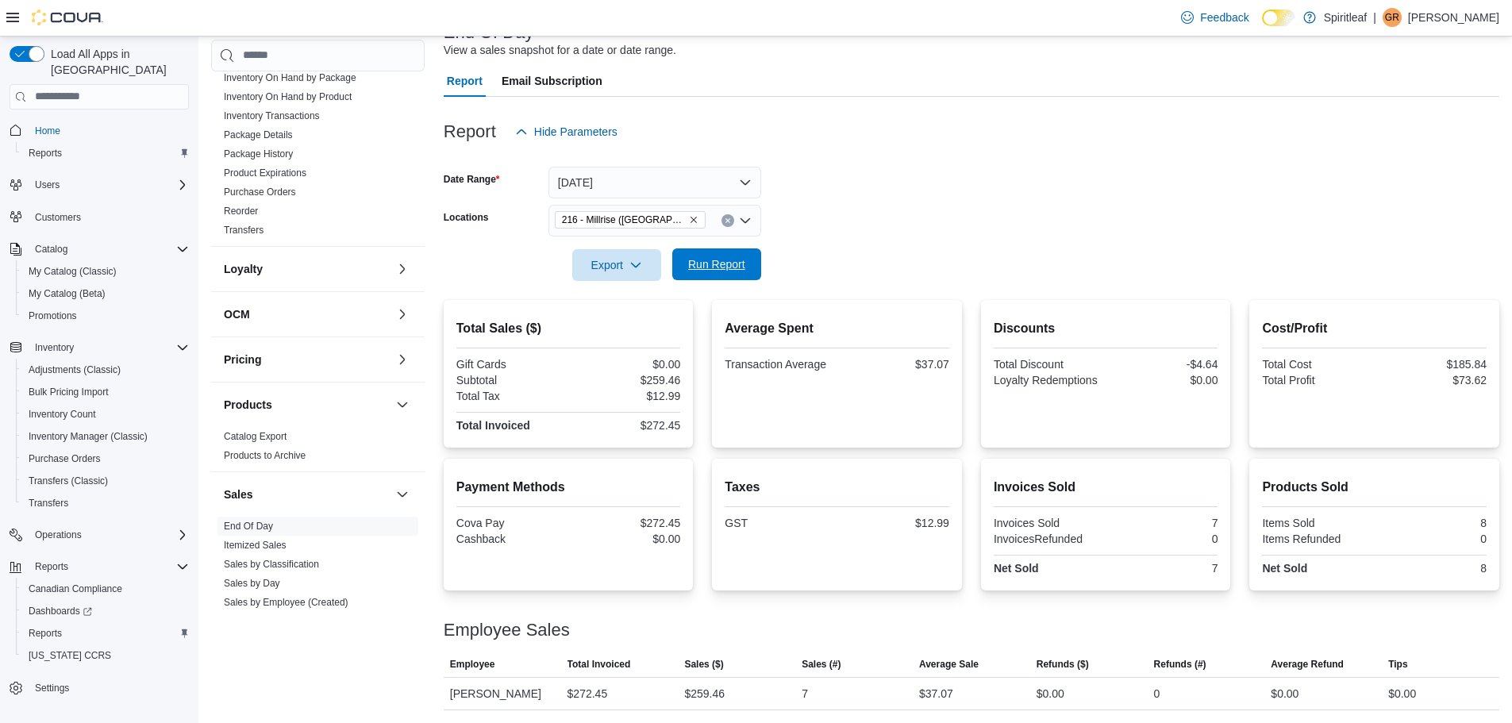
click at [705, 266] on span "Run Report" at bounding box center [716, 264] width 57 height 16
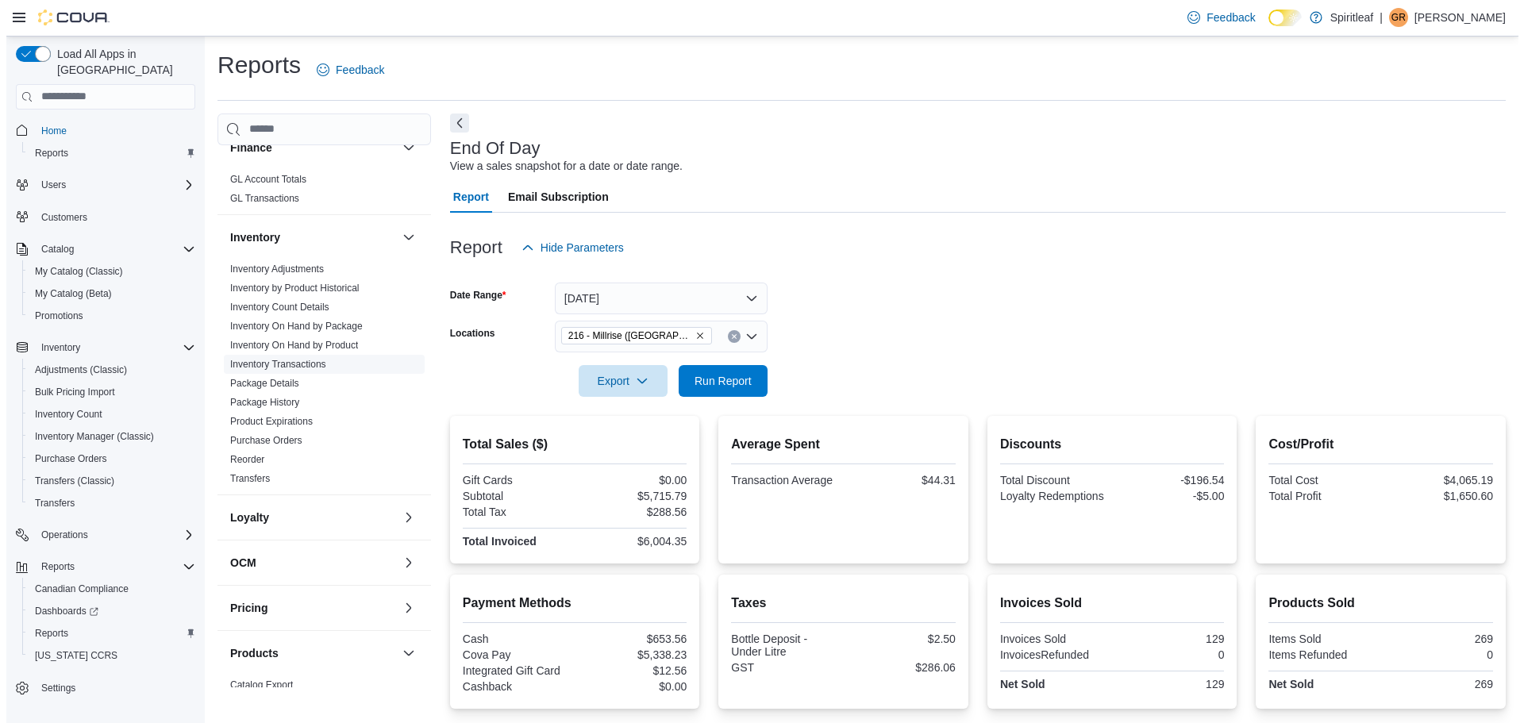
scroll to position [293, 0]
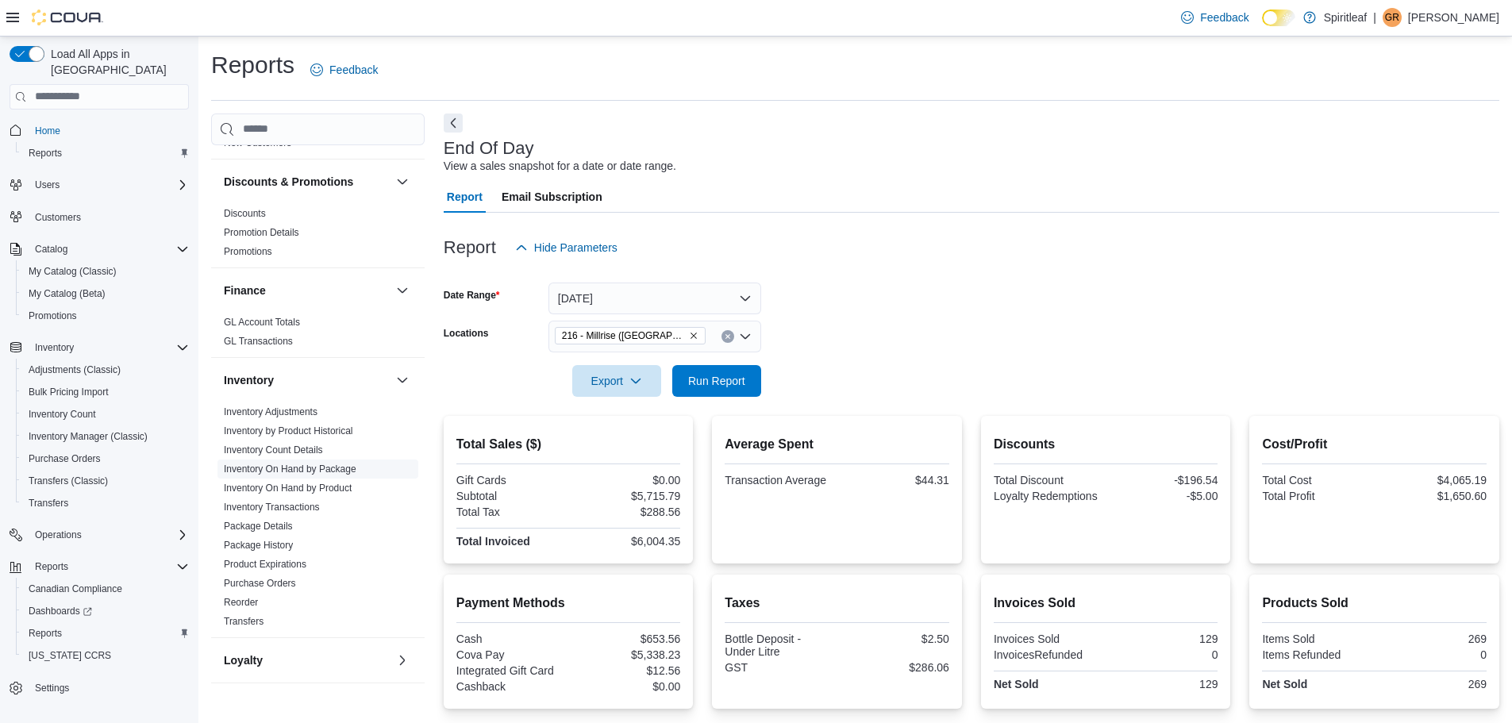
drag, startPoint x: 291, startPoint y: 484, endPoint x: 291, endPoint y: 475, distance: 8.7
click at [291, 484] on link "Inventory On Hand by Product" at bounding box center [288, 487] width 128 height 11
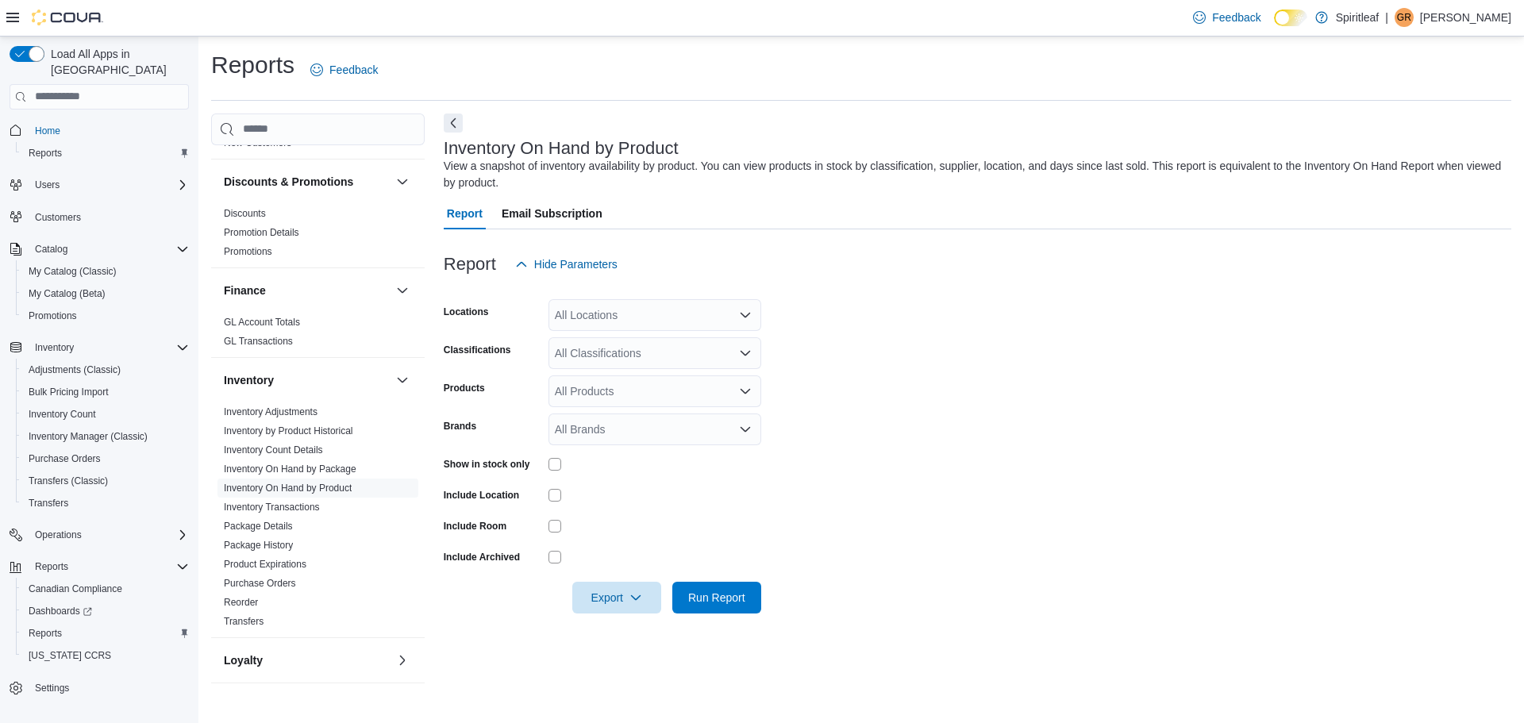
click at [604, 325] on div "All Locations" at bounding box center [654, 315] width 213 height 32
type input "***"
click at [617, 334] on span "216 - Millrise ([GEOGRAPHIC_DATA])" at bounding box center [700, 342] width 189 height 16
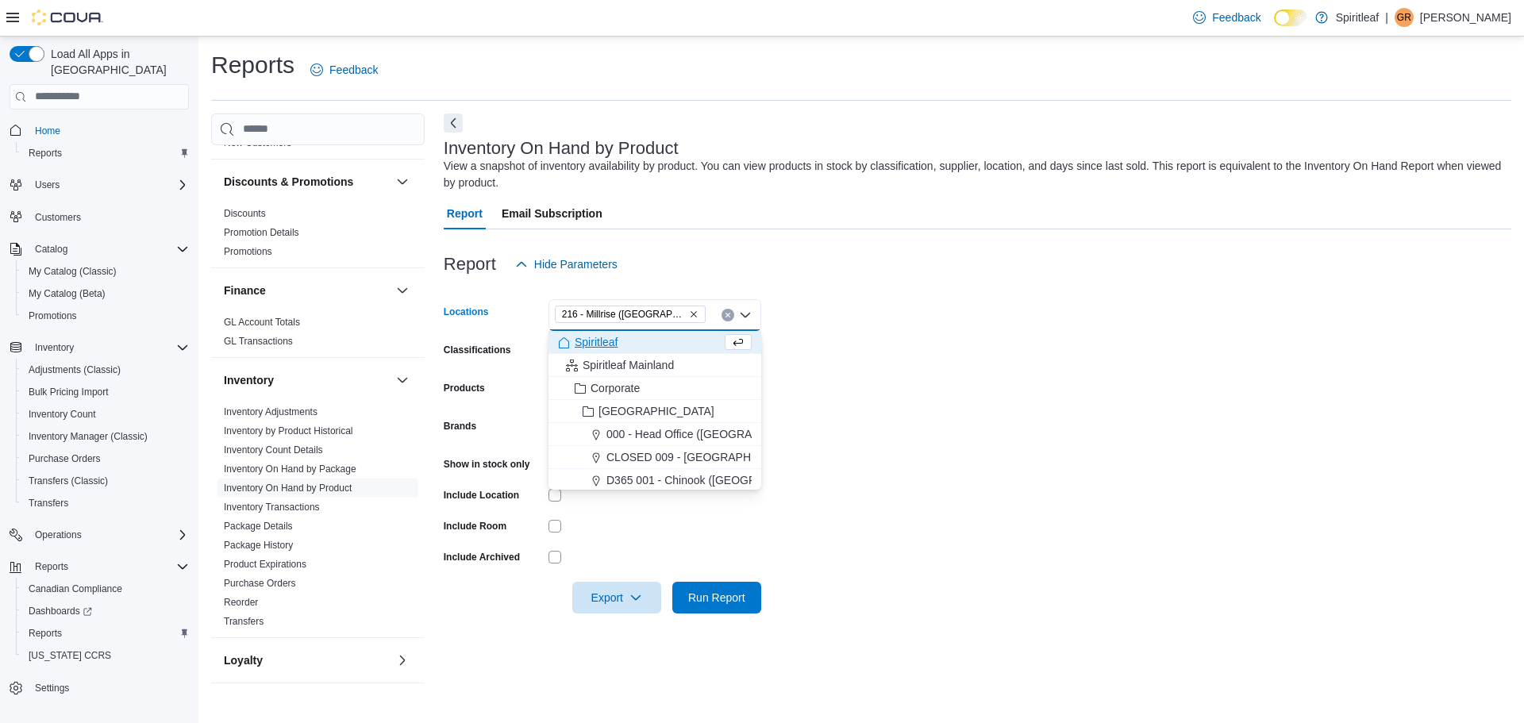
click at [836, 340] on form "Locations 216 - [GEOGRAPHIC_DATA] ([GEOGRAPHIC_DATA]) Combo box. Selected. 216 …" at bounding box center [977, 446] width 1067 height 333
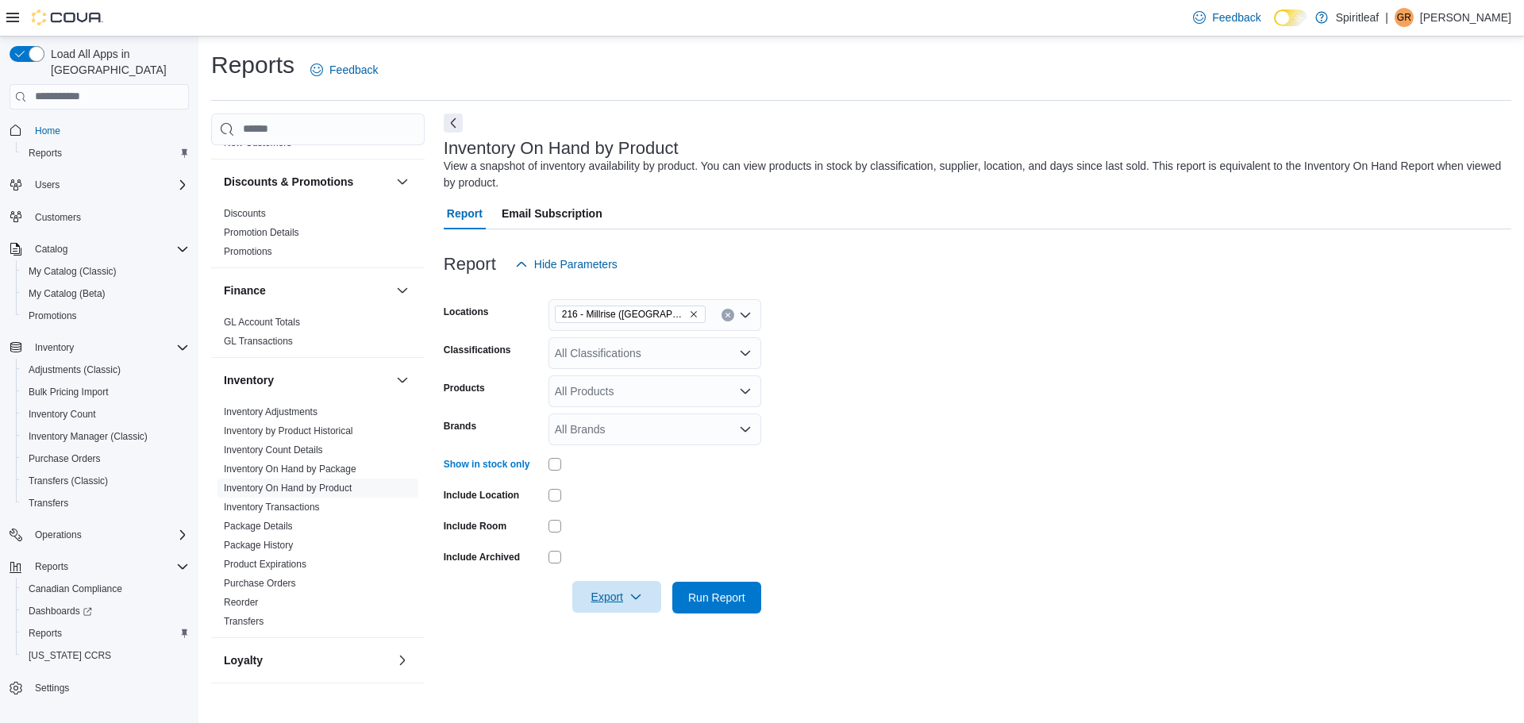
click at [617, 586] on span "Export" at bounding box center [617, 597] width 70 height 32
click at [614, 503] on span "Export to Excel" at bounding box center [618, 502] width 71 height 13
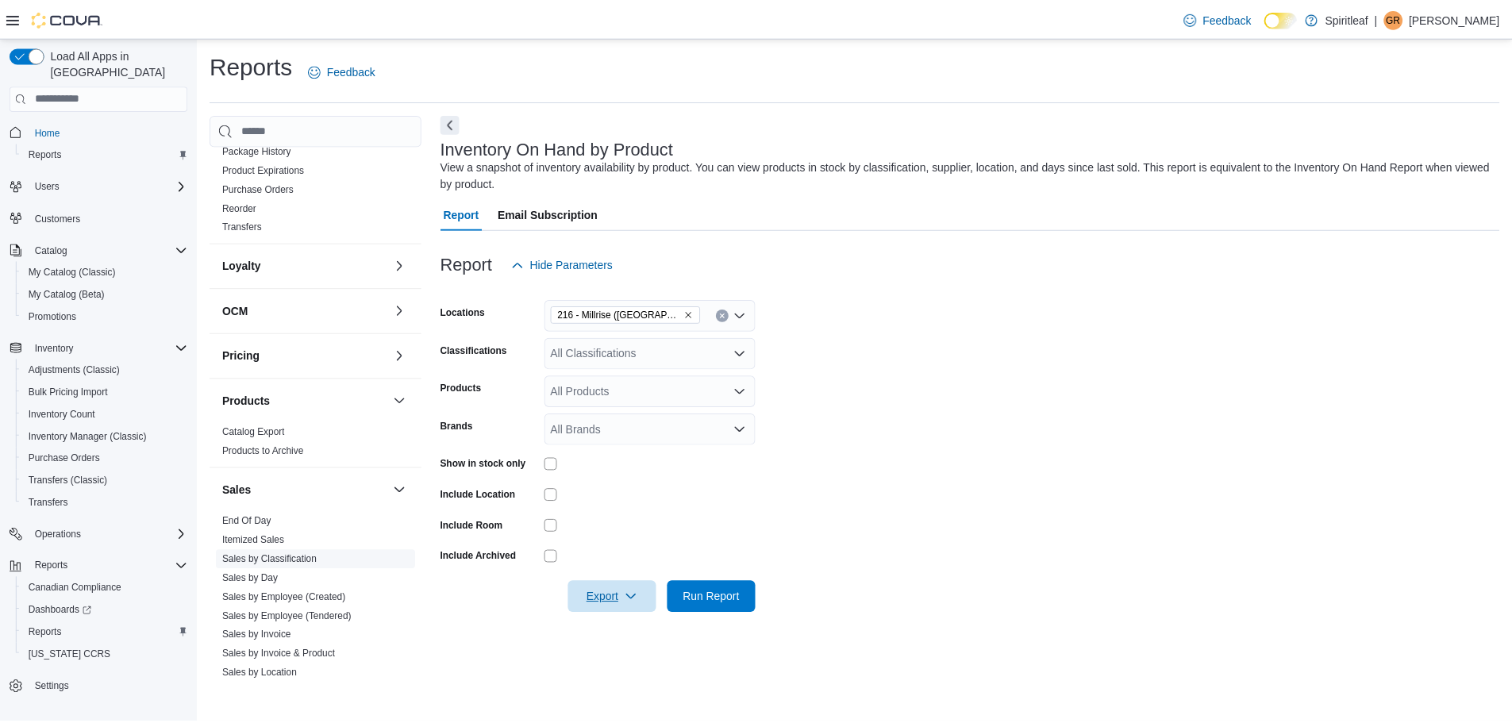
scroll to position [690, 0]
click at [259, 515] on link "End Of Day" at bounding box center [248, 520] width 49 height 11
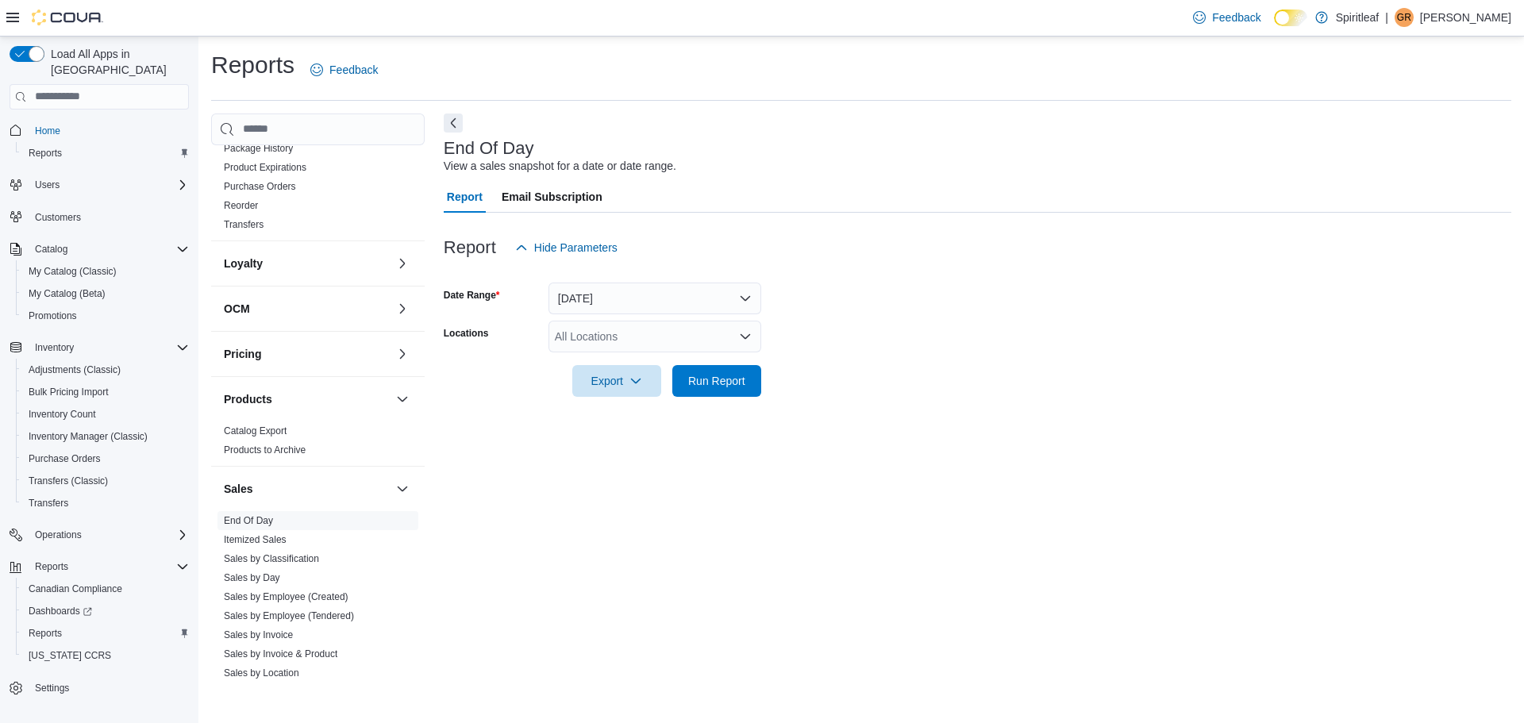
click at [631, 338] on div "All Locations" at bounding box center [654, 337] width 213 height 32
type input "***"
click at [649, 360] on span "216 - Millrise ([GEOGRAPHIC_DATA])" at bounding box center [700, 364] width 189 height 16
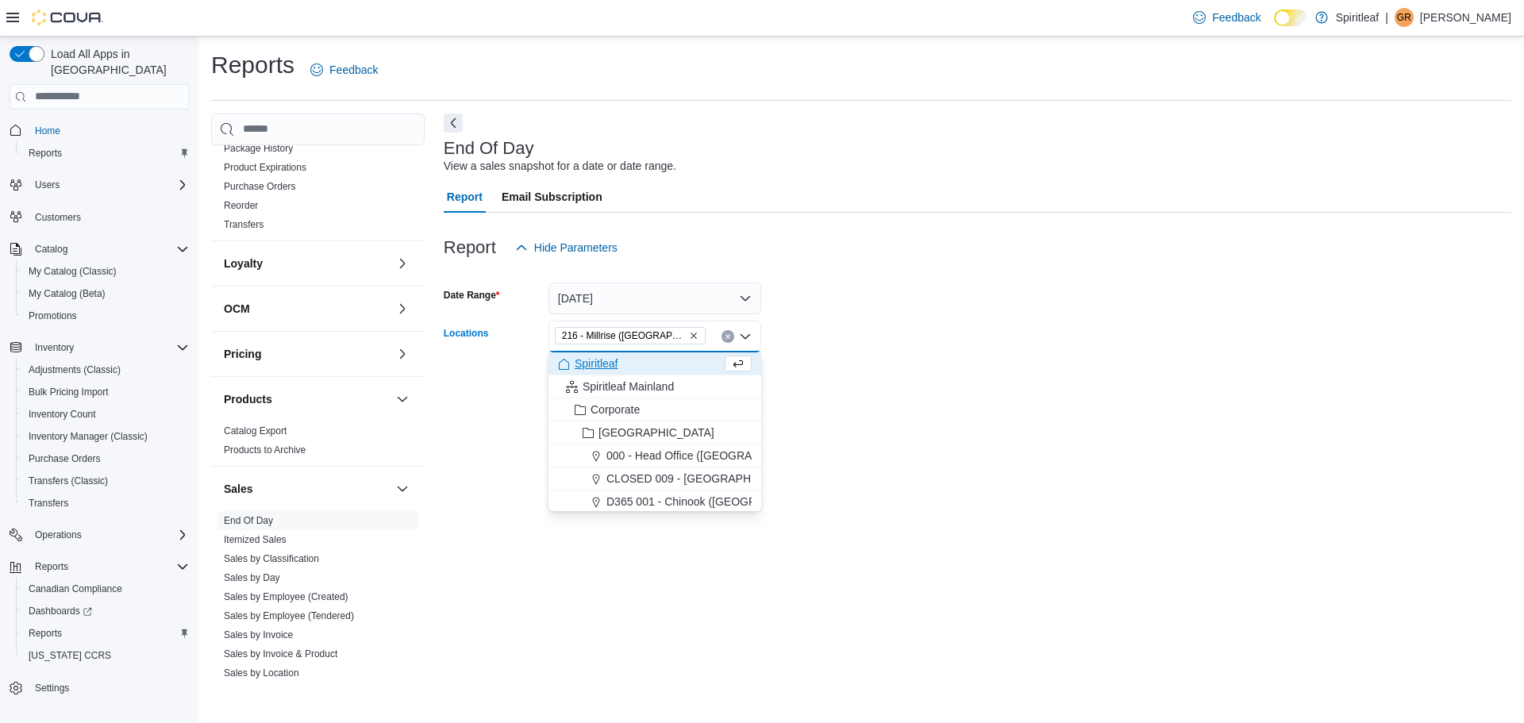
click at [959, 360] on div at bounding box center [977, 358] width 1067 height 13
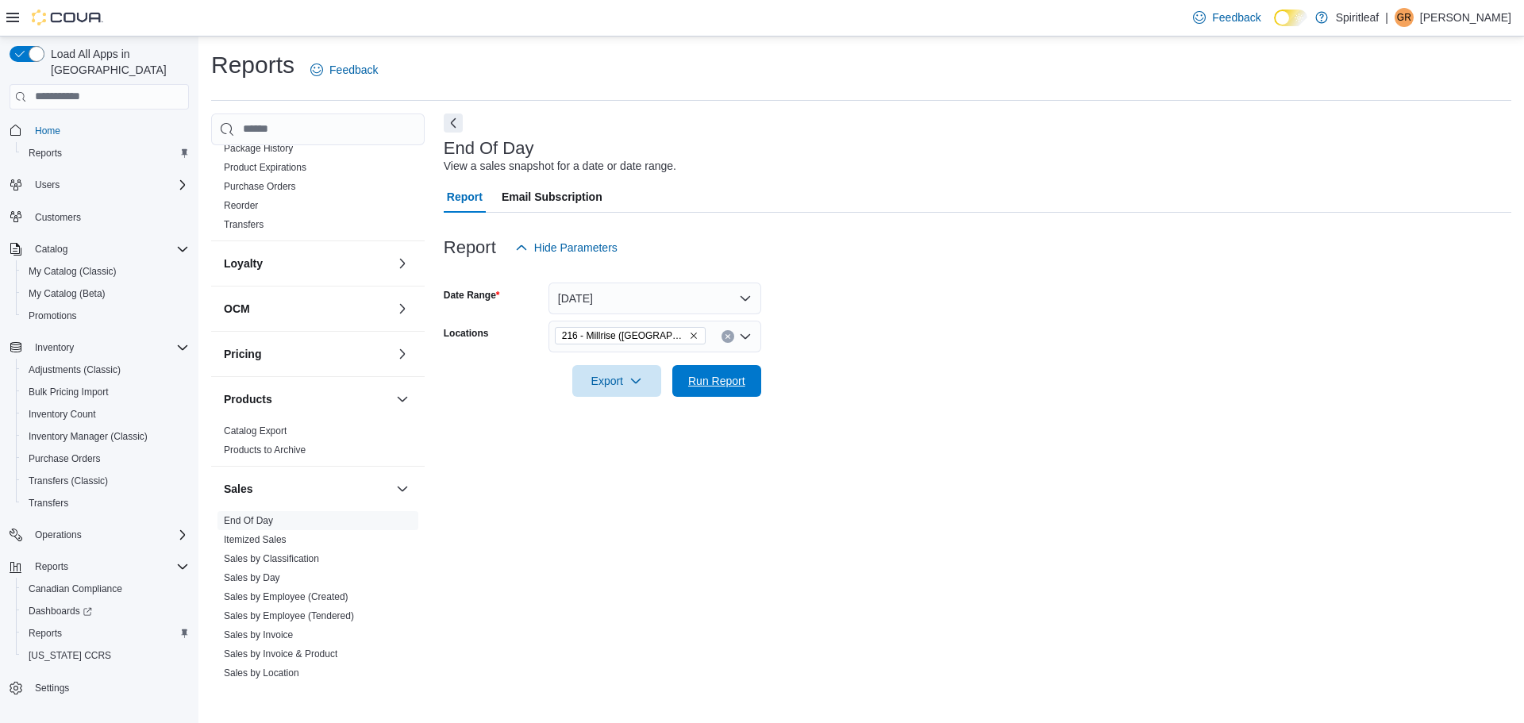
click at [725, 370] on span "Run Report" at bounding box center [717, 381] width 70 height 32
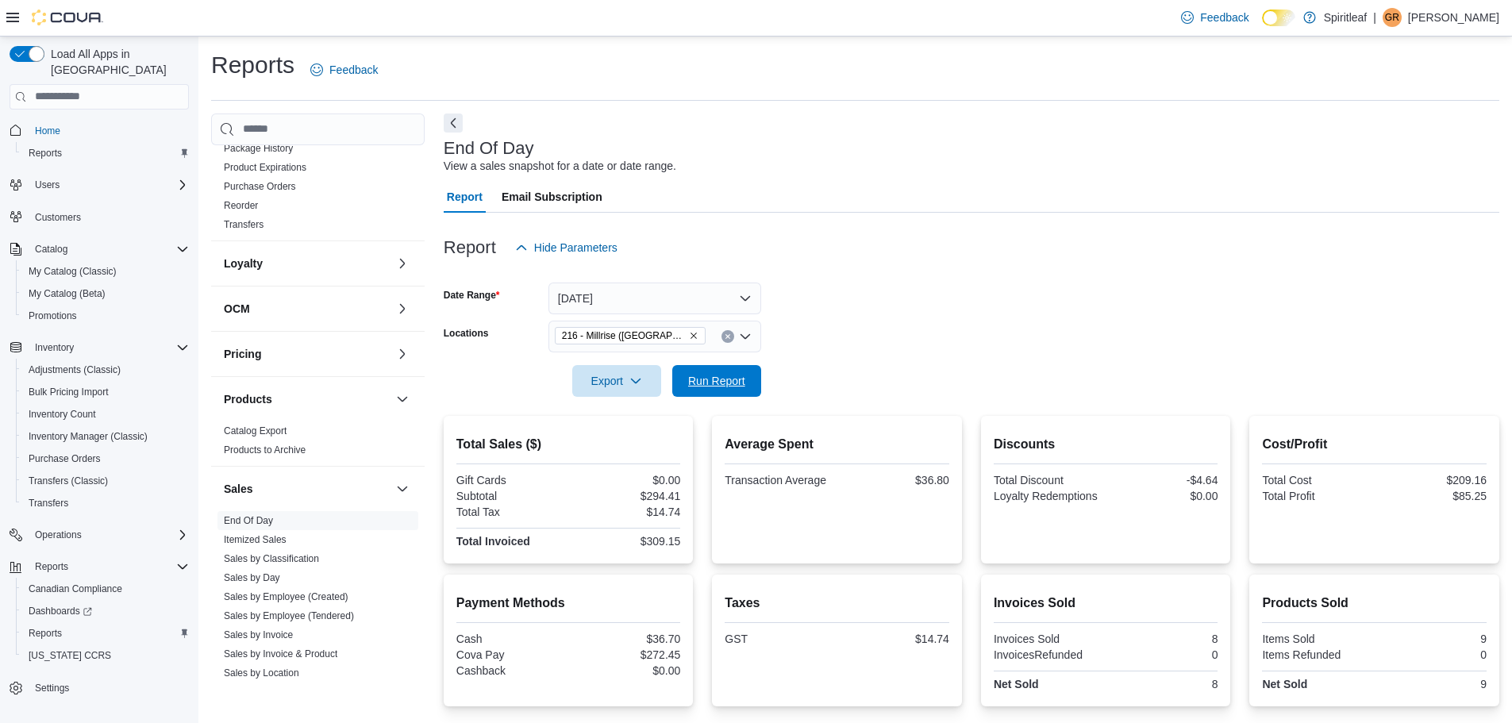
click at [713, 382] on span "Run Report" at bounding box center [716, 381] width 57 height 16
click at [711, 388] on span "Run Report" at bounding box center [717, 380] width 70 height 32
click at [734, 376] on span "Run Report" at bounding box center [716, 380] width 57 height 16
click at [710, 375] on span "Run Report" at bounding box center [716, 380] width 57 height 16
drag, startPoint x: 770, startPoint y: 337, endPoint x: 938, endPoint y: 204, distance: 214.6
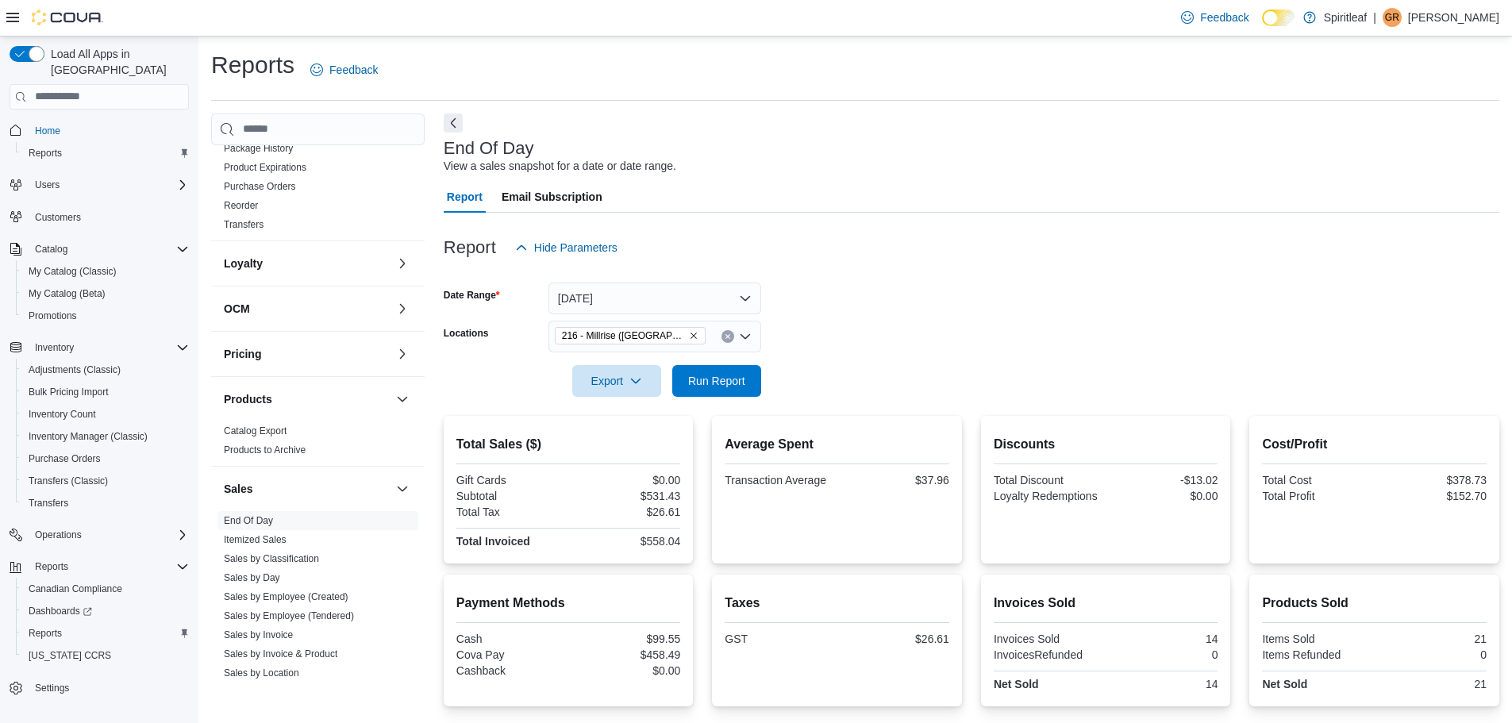
click at [938, 204] on div "Report Email Subscription" at bounding box center [971, 197] width 1055 height 32
click at [709, 382] on span "Run Report" at bounding box center [716, 380] width 57 height 16
